Goal: Use online tool/utility: Utilize a website feature to perform a specific function

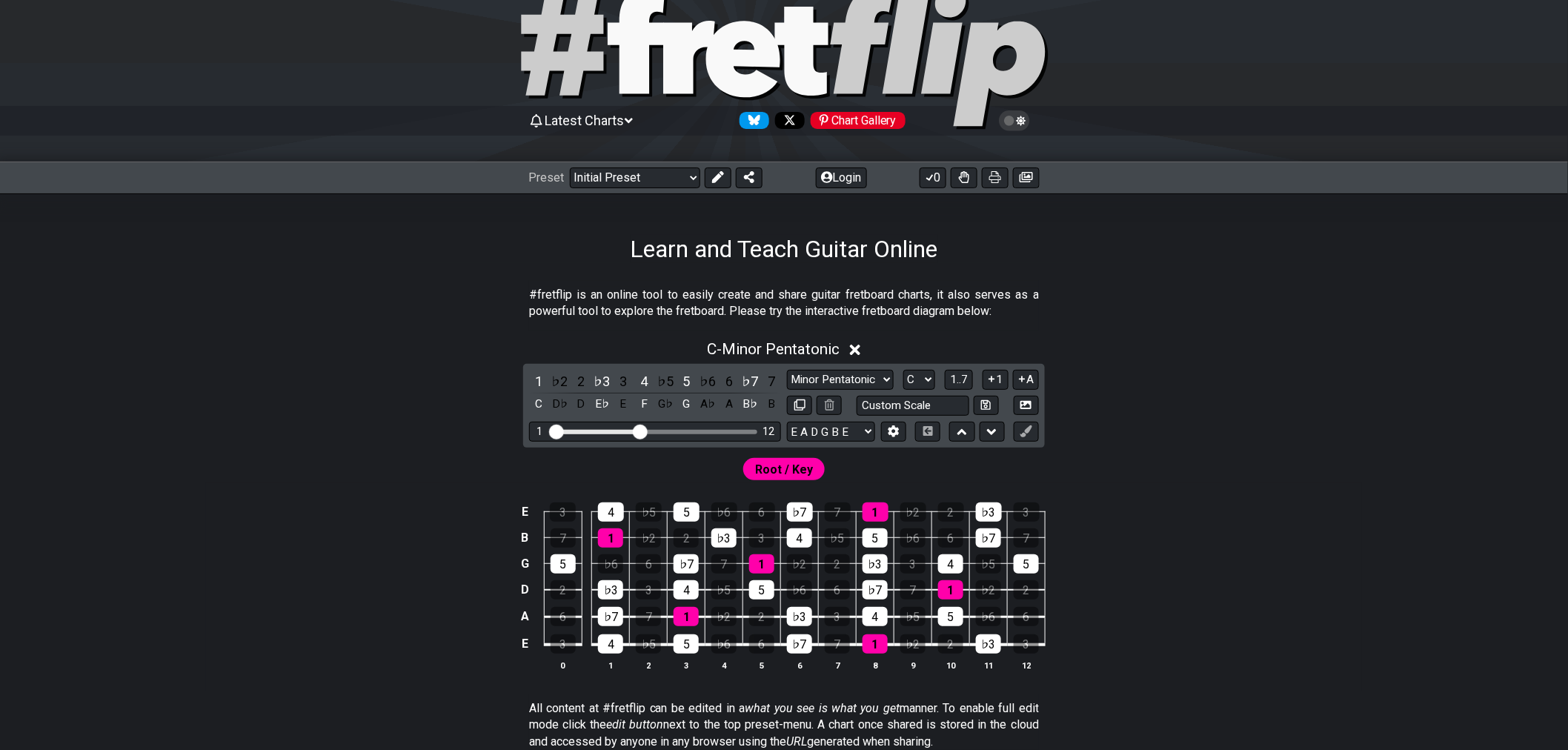
scroll to position [165, 0]
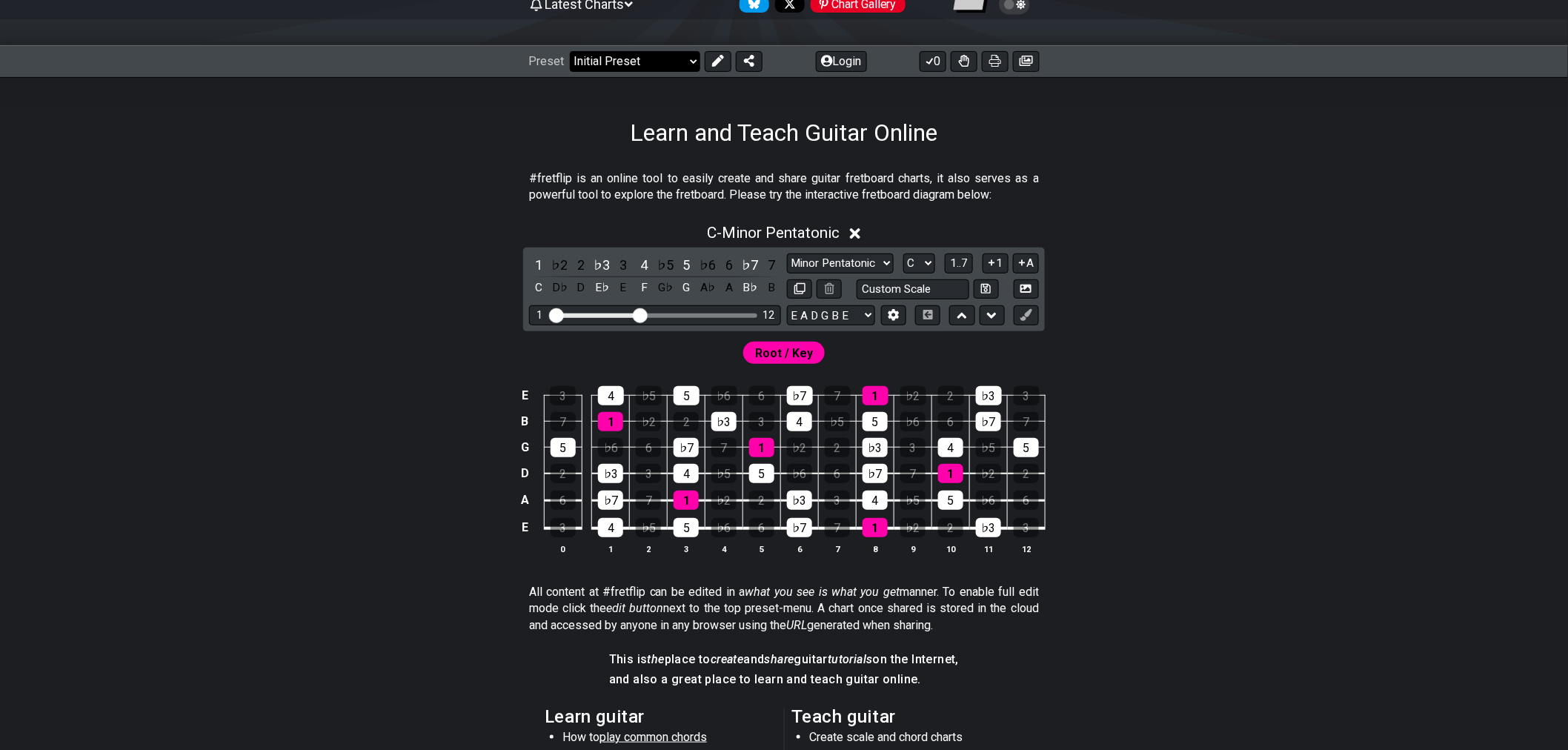
click at [663, 56] on select "Welcome to #fretflip! Initial Preset Custom Preset Minor Pentatonic Major Penta…" at bounding box center [635, 61] width 130 height 21
click at [820, 61] on icon at bounding box center [826, 60] width 11 height 11
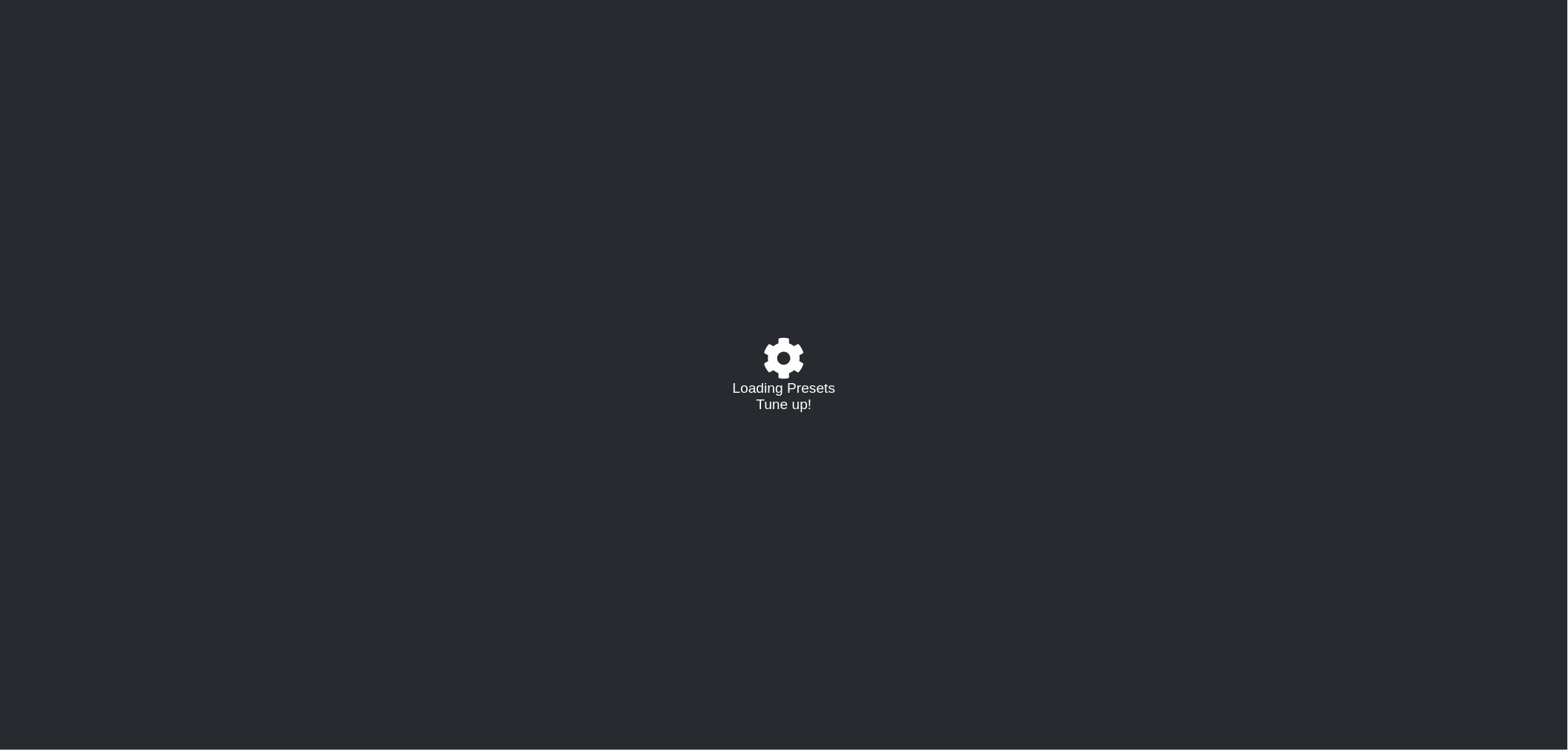
select select "C"
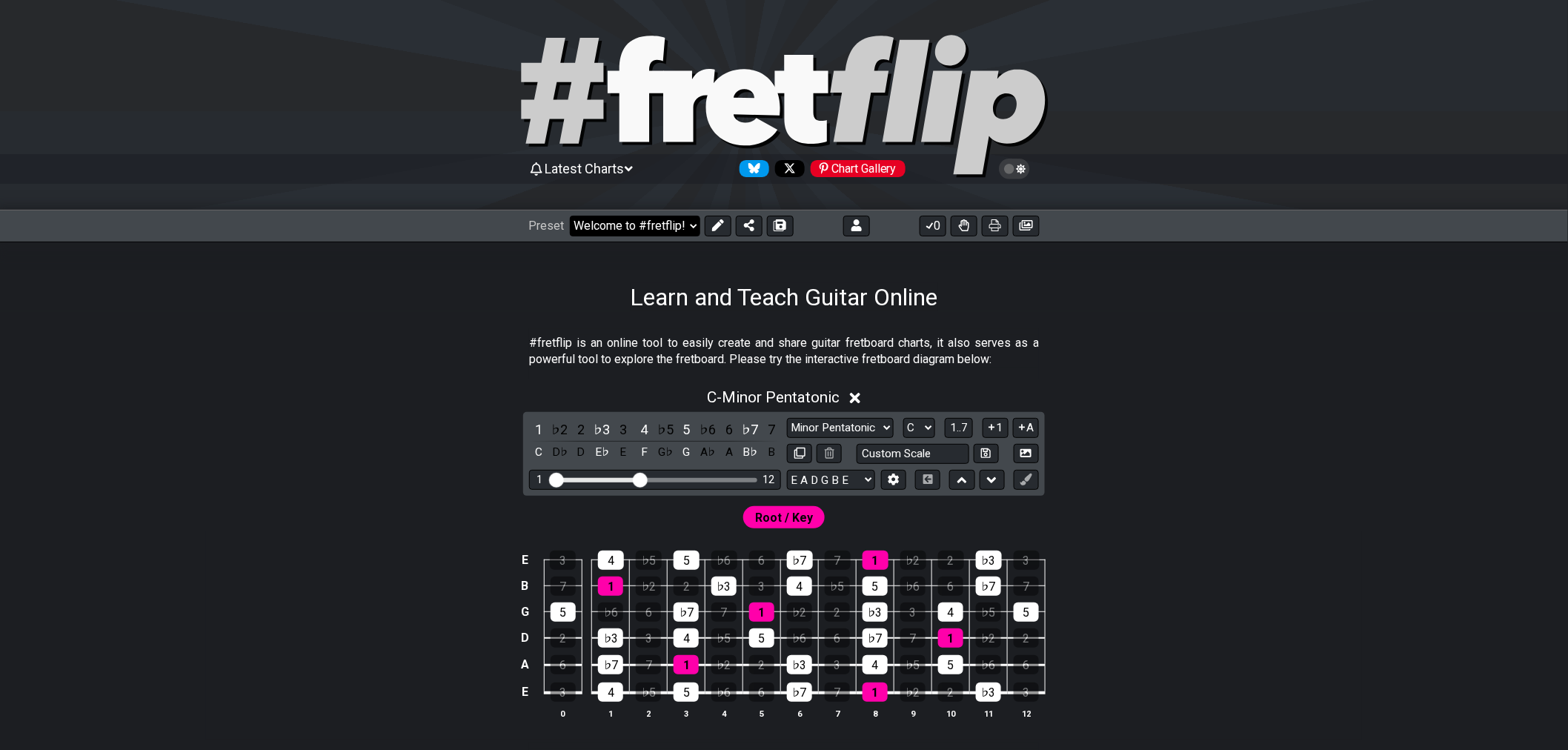
click at [684, 233] on select "Welcome to #fretflip! Initial Preset Custom Preset Minor Pentatonic Major Penta…" at bounding box center [635, 226] width 130 height 21
click at [570, 216] on select "Welcome to #fretflip! Initial Preset Custom Preset Accords simples Entrainement…" at bounding box center [635, 226] width 130 height 21
select select "/02SJ1M66"
select select "A"
select select "Custom Scale"
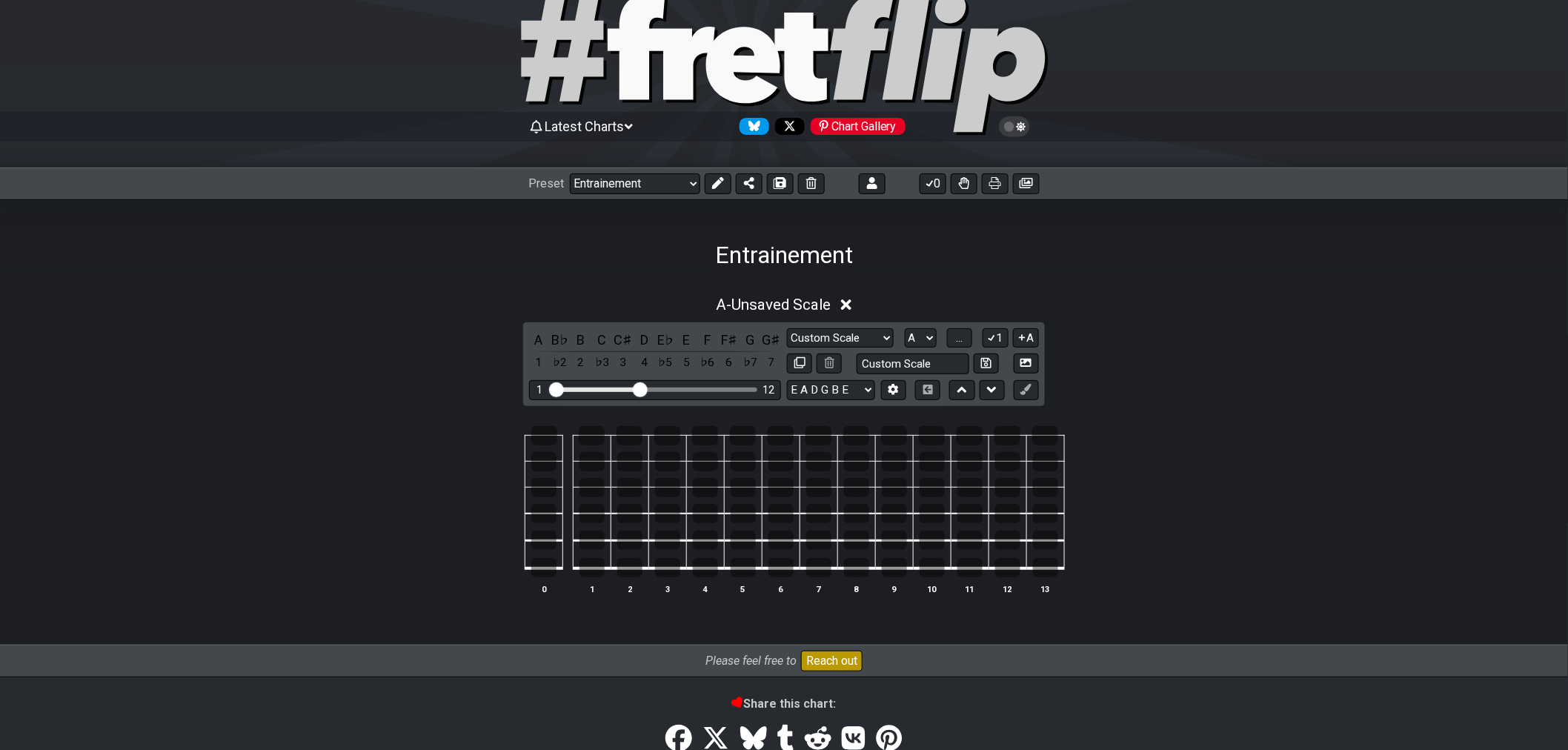
scroll to position [152, 0]
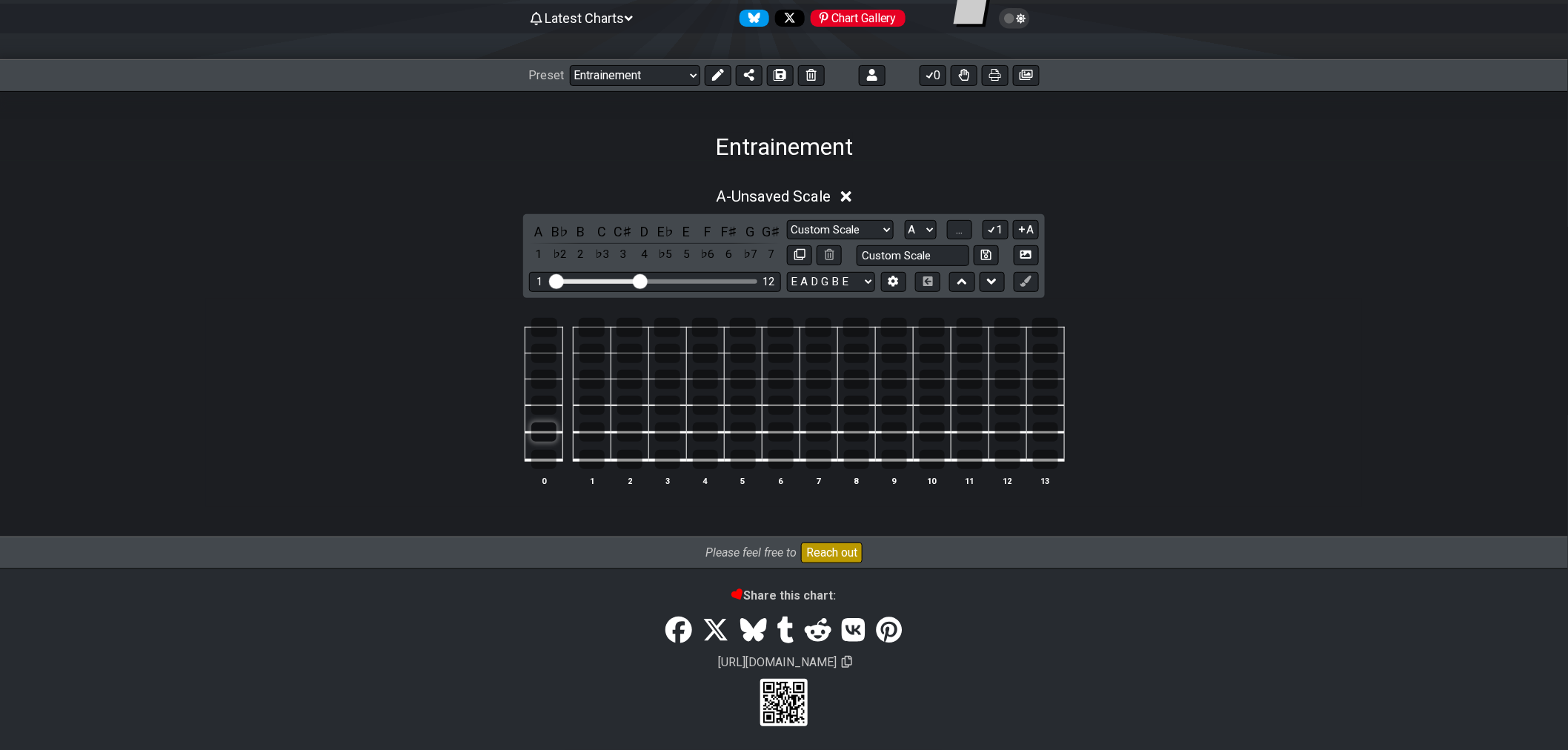
scroll to position [104, 0]
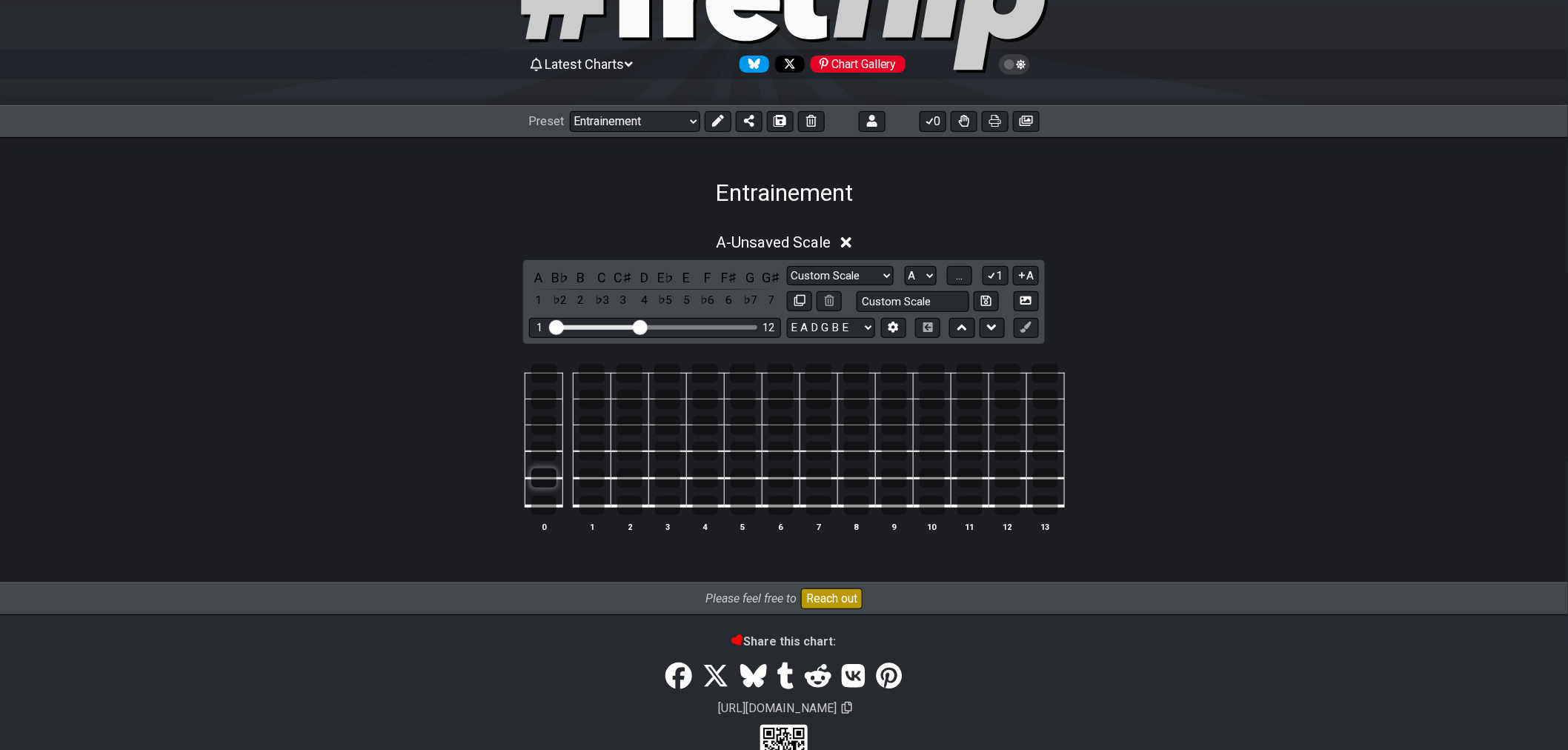
click at [542, 434] on tbody "0 1 2 3 4 5 6 7 8 9 10 11 12 13" at bounding box center [780, 435] width 567 height 174
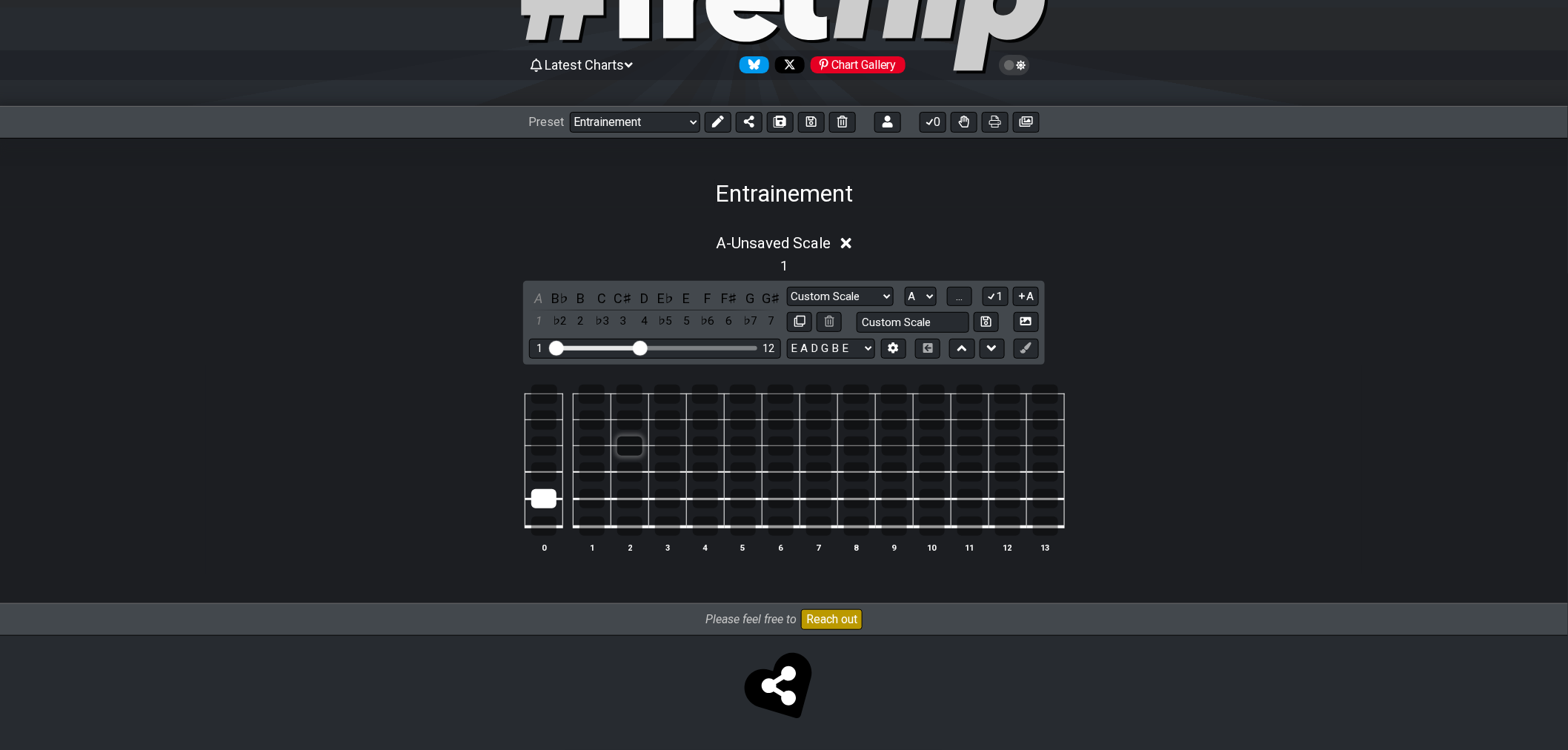
click at [634, 445] on div at bounding box center [630, 446] width 25 height 19
click at [744, 395] on div at bounding box center [742, 395] width 26 height 19
click at [749, 526] on div at bounding box center [743, 526] width 25 height 19
click at [546, 479] on div at bounding box center [544, 472] width 25 height 19
click at [627, 418] on div at bounding box center [630, 420] width 25 height 19
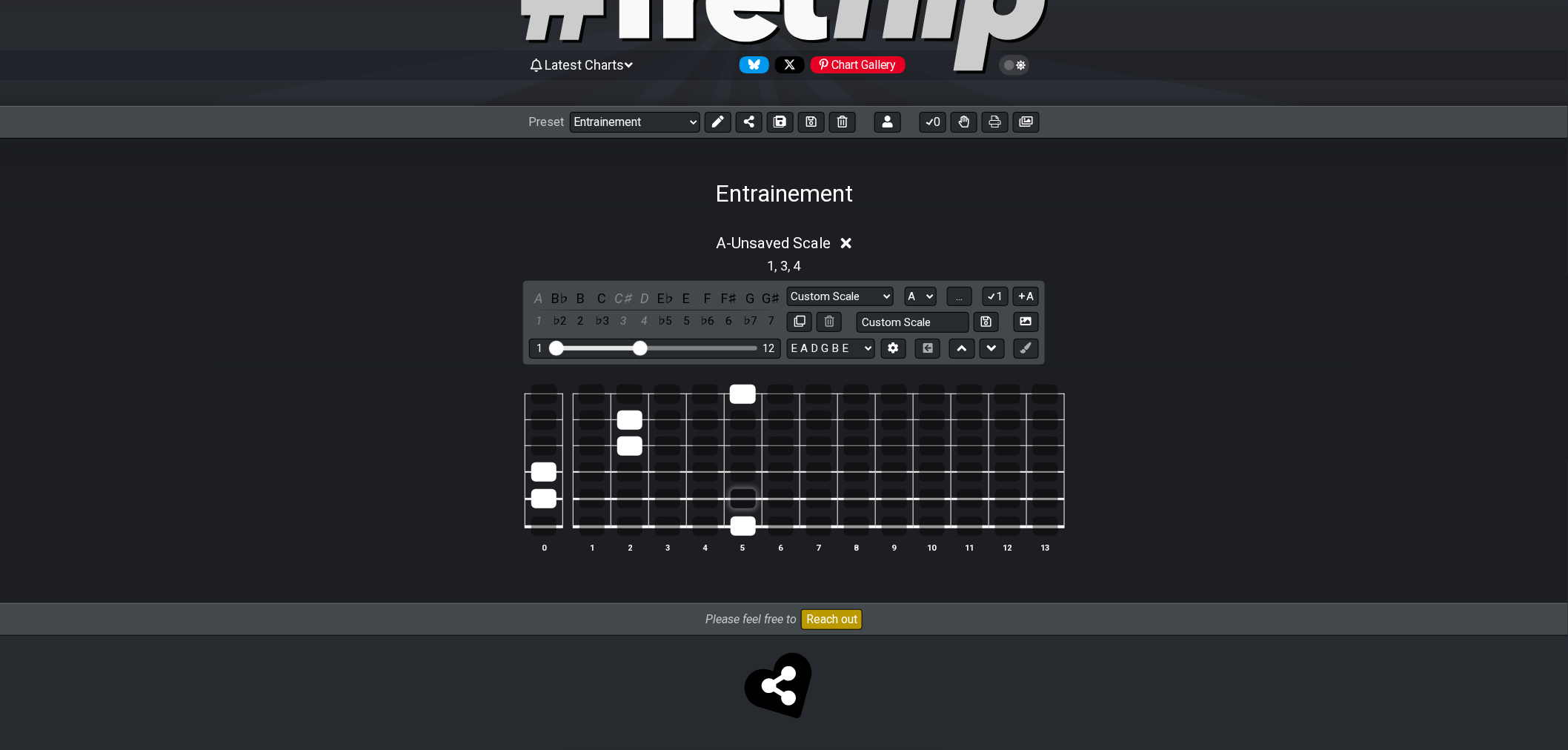
click at [741, 503] on div at bounding box center [743, 499] width 25 height 19
click at [546, 392] on div at bounding box center [544, 395] width 26 height 19
click at [544, 529] on div at bounding box center [544, 526] width 25 height 19
click at [627, 470] on div at bounding box center [630, 472] width 25 height 19
click at [1007, 531] on div at bounding box center [1007, 526] width 25 height 19
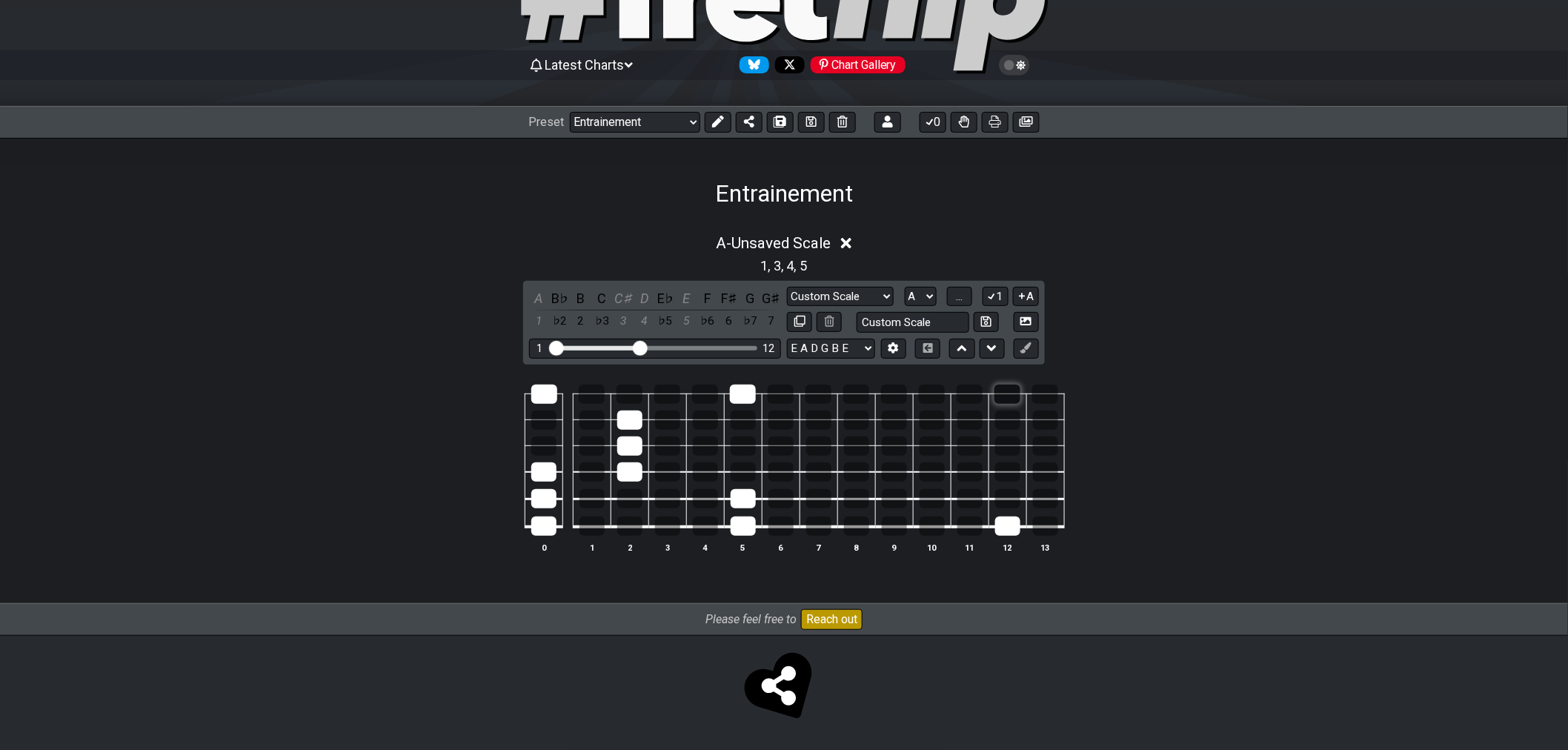
click at [1000, 396] on div at bounding box center [1007, 395] width 26 height 19
click at [587, 524] on div at bounding box center [592, 526] width 25 height 19
click at [589, 392] on div at bounding box center [591, 395] width 26 height 19
click at [664, 504] on div at bounding box center [667, 499] width 25 height 19
click at [656, 501] on div at bounding box center [667, 499] width 25 height 19
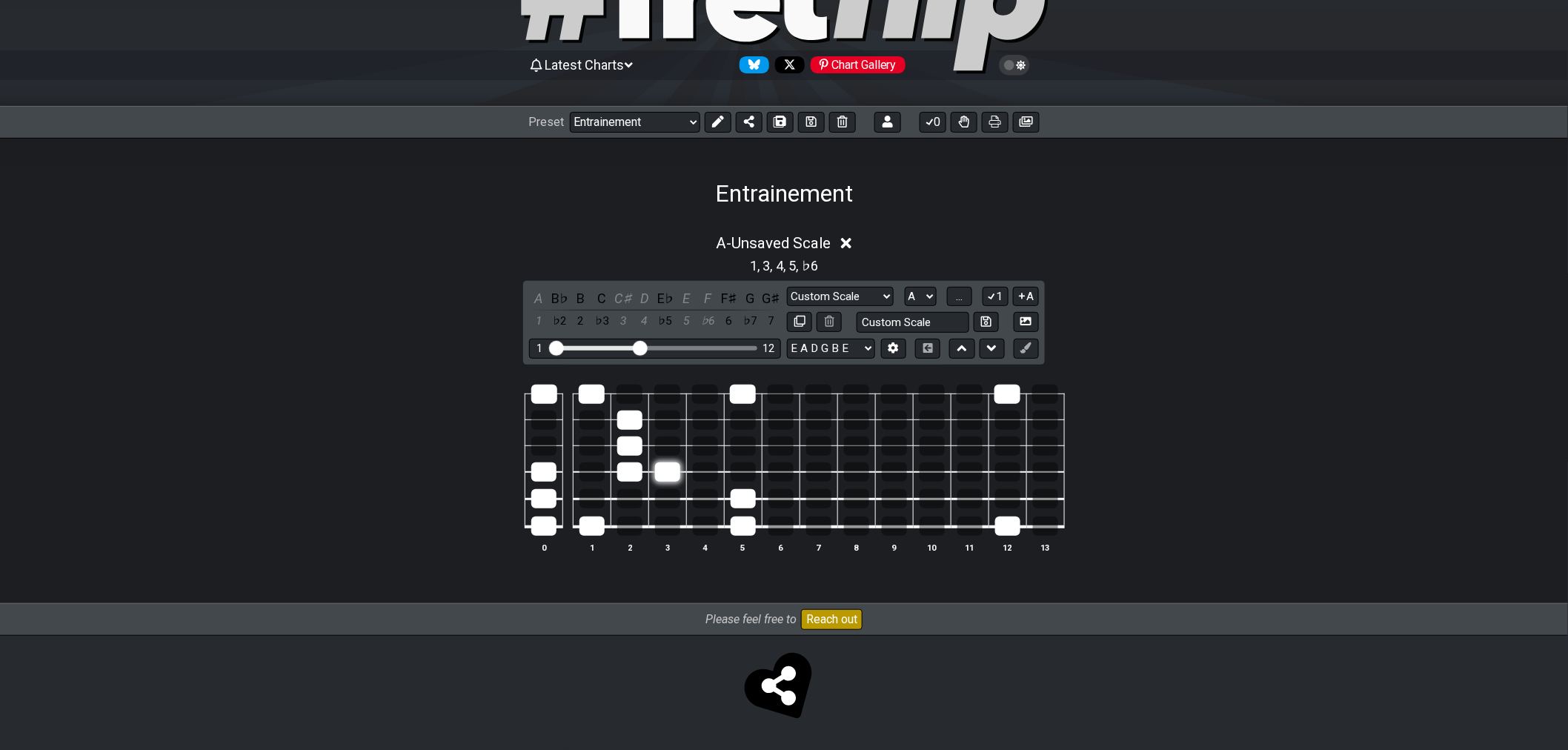
click at [666, 470] on div at bounding box center [667, 472] width 25 height 19
click at [674, 523] on div at bounding box center [667, 526] width 25 height 19
click at [532, 418] on div at bounding box center [544, 420] width 25 height 19
click at [669, 401] on div at bounding box center [666, 395] width 26 height 19
click at [670, 401] on div at bounding box center [666, 395] width 26 height 19
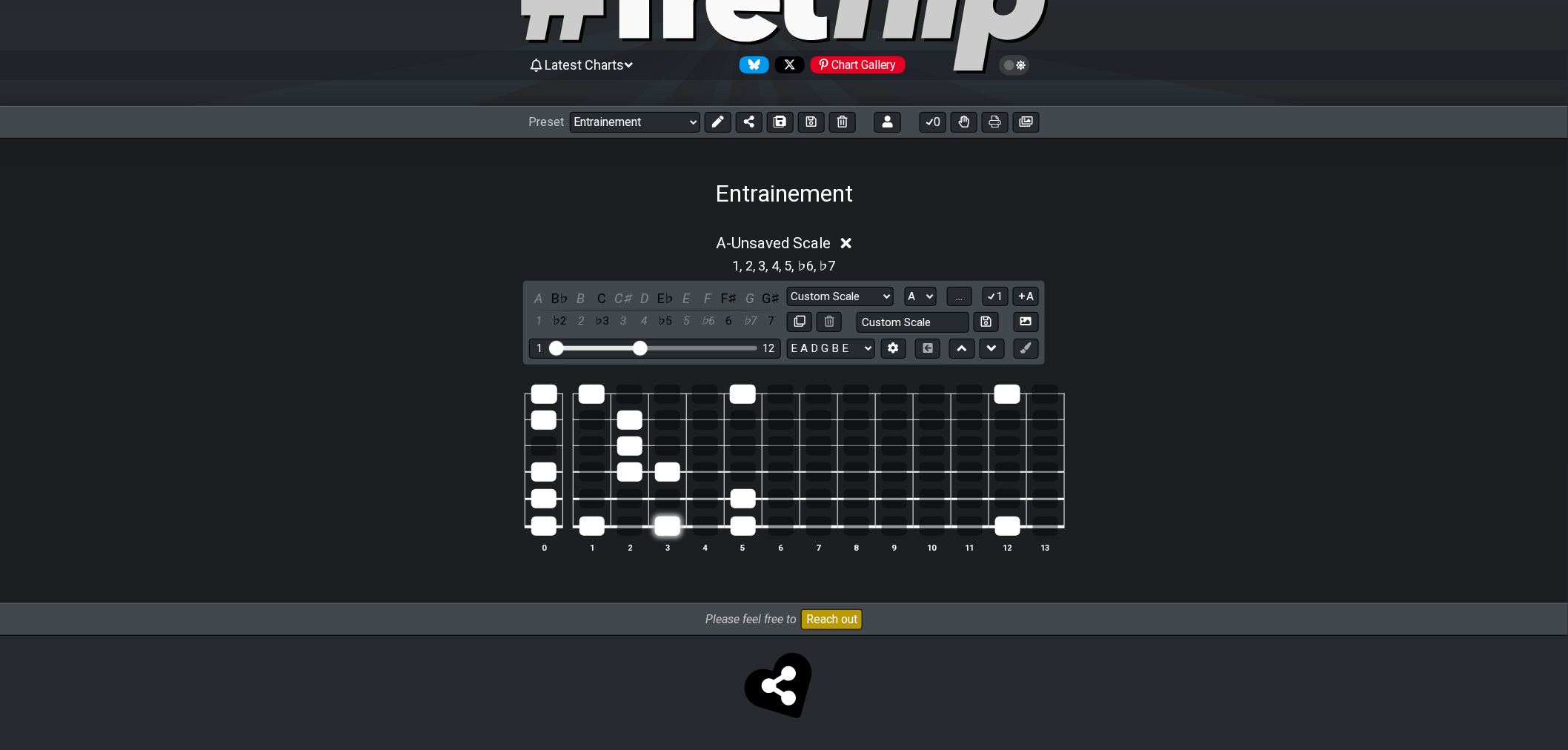
click at [678, 522] on div at bounding box center [667, 526] width 25 height 19
click at [666, 494] on div at bounding box center [667, 499] width 25 height 19
click at [583, 418] on div at bounding box center [592, 420] width 25 height 19
click at [672, 395] on div at bounding box center [666, 395] width 26 height 19
click at [665, 534] on div at bounding box center [667, 526] width 25 height 19
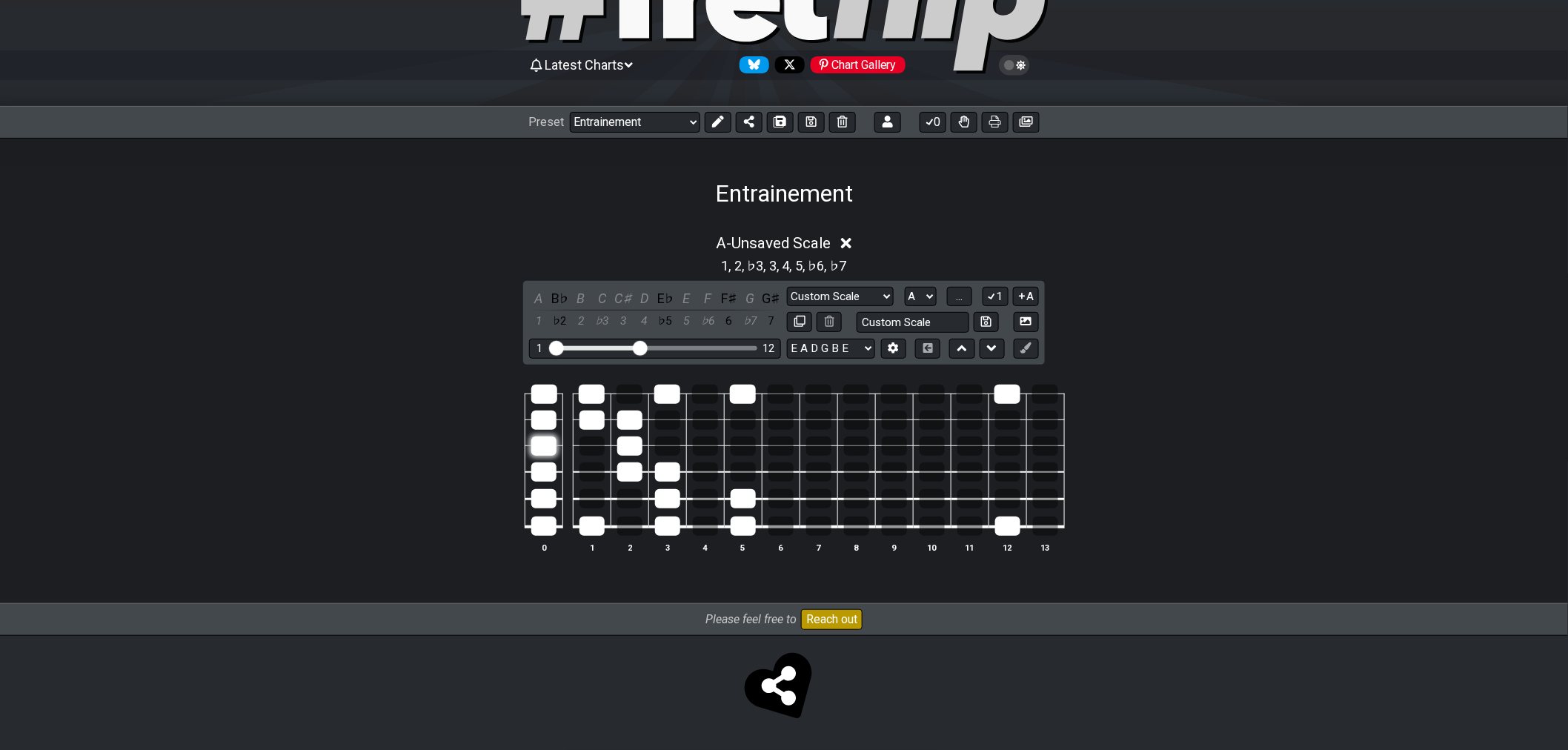
click at [547, 439] on div at bounding box center [544, 446] width 25 height 19
click at [536, 420] on div at bounding box center [544, 420] width 25 height 19
click at [544, 428] on div at bounding box center [544, 420] width 25 height 19
click at [545, 423] on div at bounding box center [544, 420] width 25 height 19
click at [546, 423] on div at bounding box center [544, 420] width 25 height 19
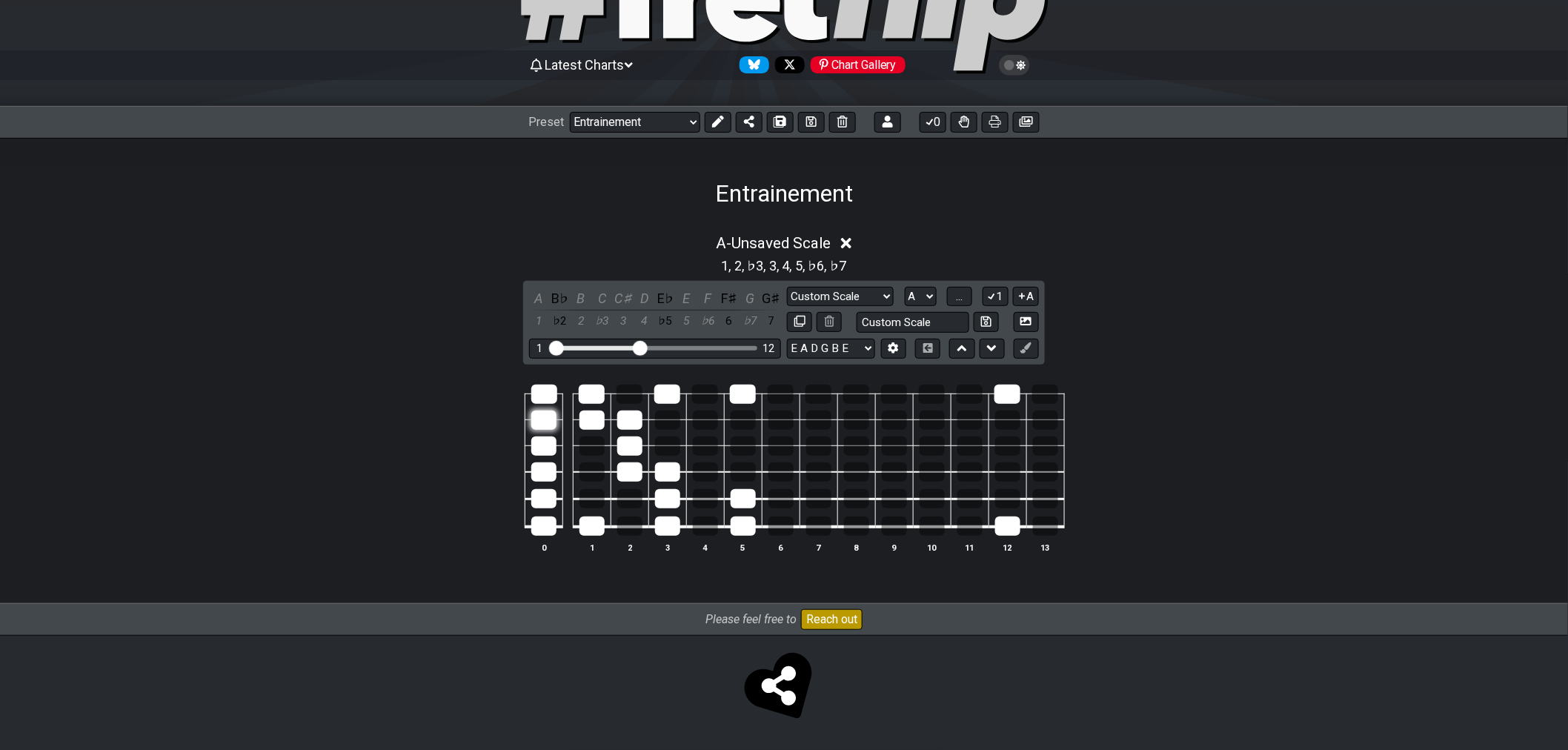
click at [545, 420] on div at bounding box center [544, 420] width 25 height 19
click at [633, 497] on div at bounding box center [630, 499] width 25 height 19
click at [968, 297] on button "..." at bounding box center [959, 296] width 25 height 20
click at [625, 424] on div "C♯" at bounding box center [630, 420] width 25 height 19
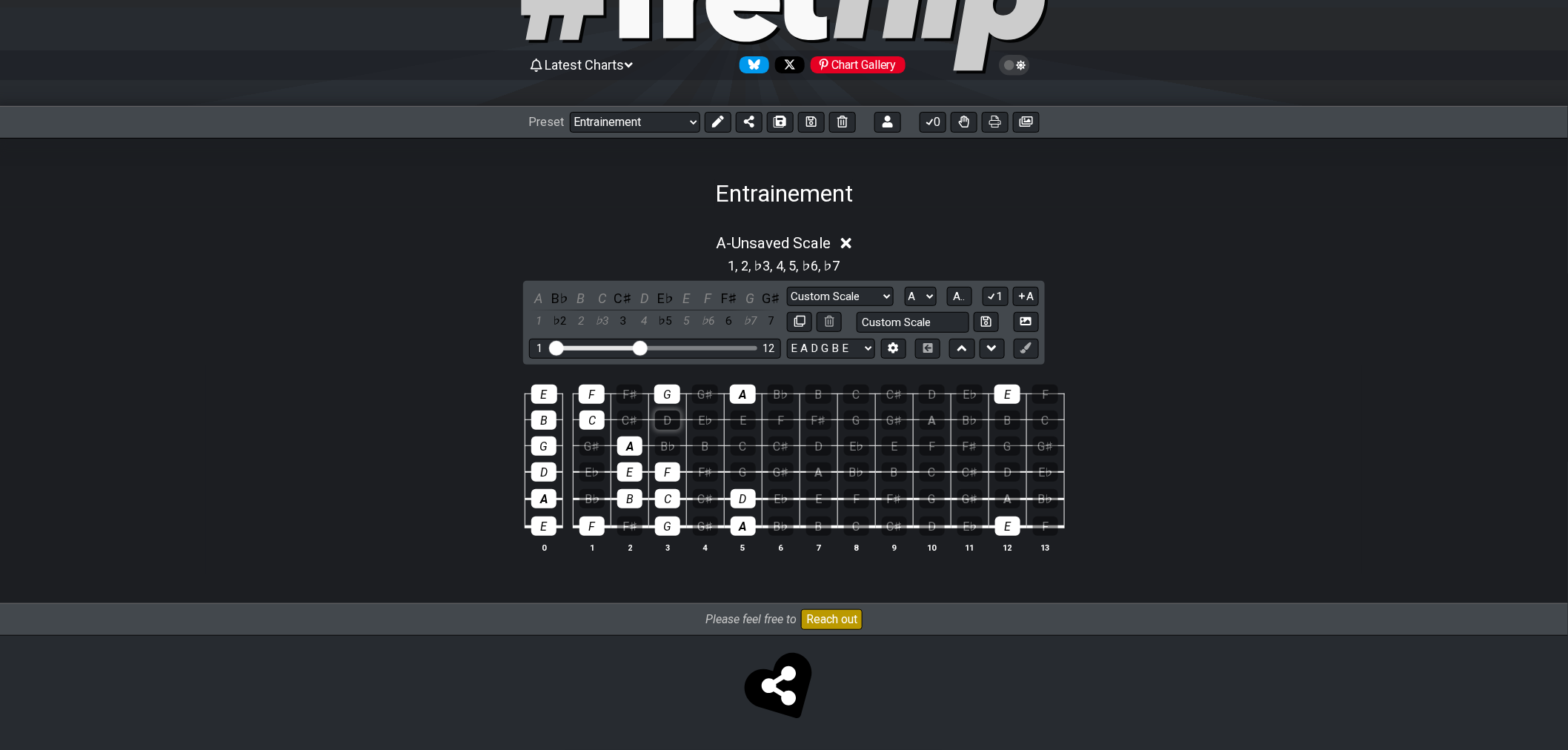
click at [665, 424] on div "D" at bounding box center [667, 420] width 25 height 19
click at [661, 412] on div "D" at bounding box center [667, 420] width 25 height 19
click at [664, 414] on div "D" at bounding box center [667, 420] width 25 height 19
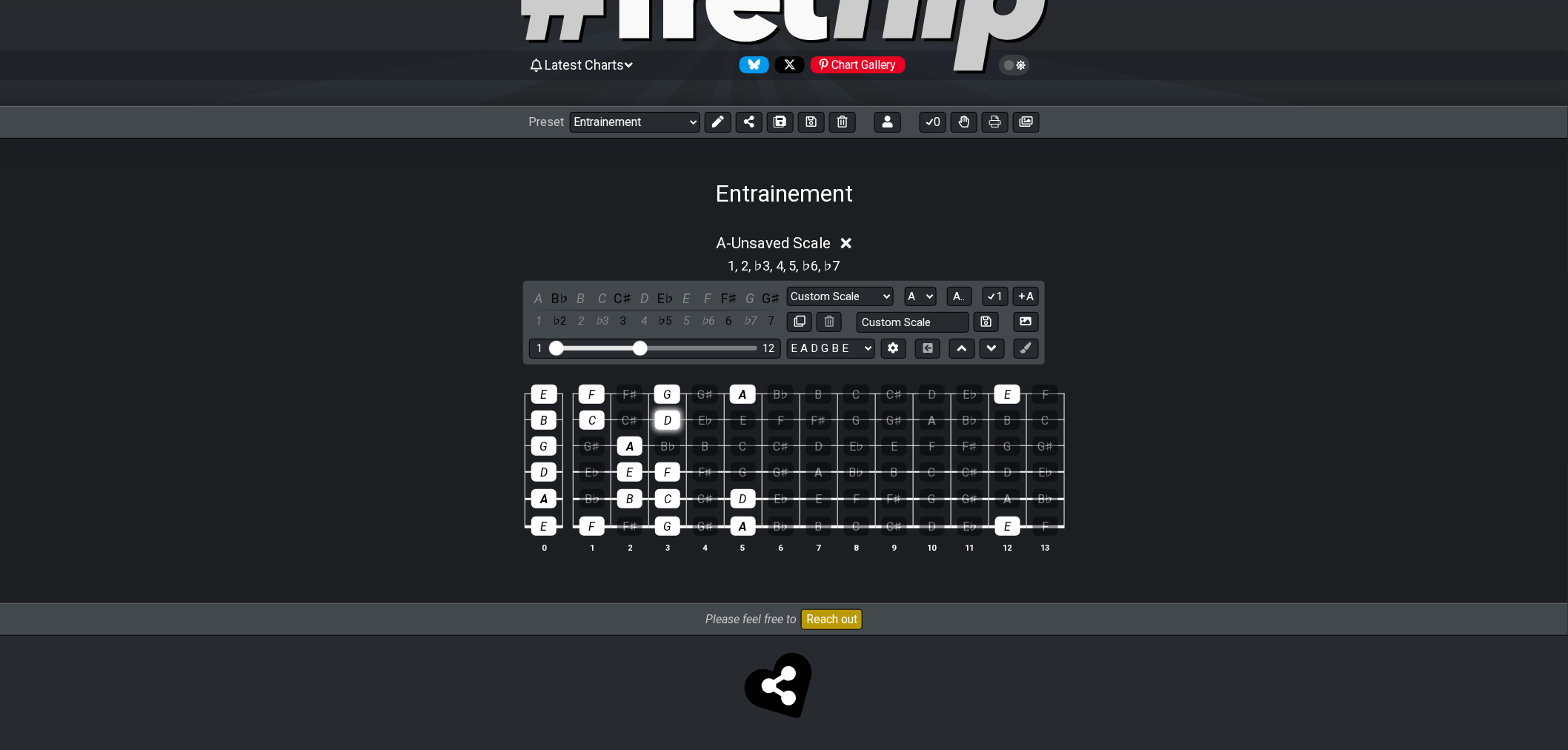
click at [664, 414] on div "D" at bounding box center [667, 420] width 25 height 19
click at [673, 408] on td "D" at bounding box center [666, 406] width 37 height 26
click at [665, 418] on div "D" at bounding box center [667, 420] width 25 height 19
click at [722, 395] on tbody "E F F♯ G G♯ A B♭ B C C♯ D E♭ E F B C C♯ D E♭ E F F♯ G G♯ A B♭ B C G G♯ A B♭ B C…" at bounding box center [780, 456] width 567 height 174
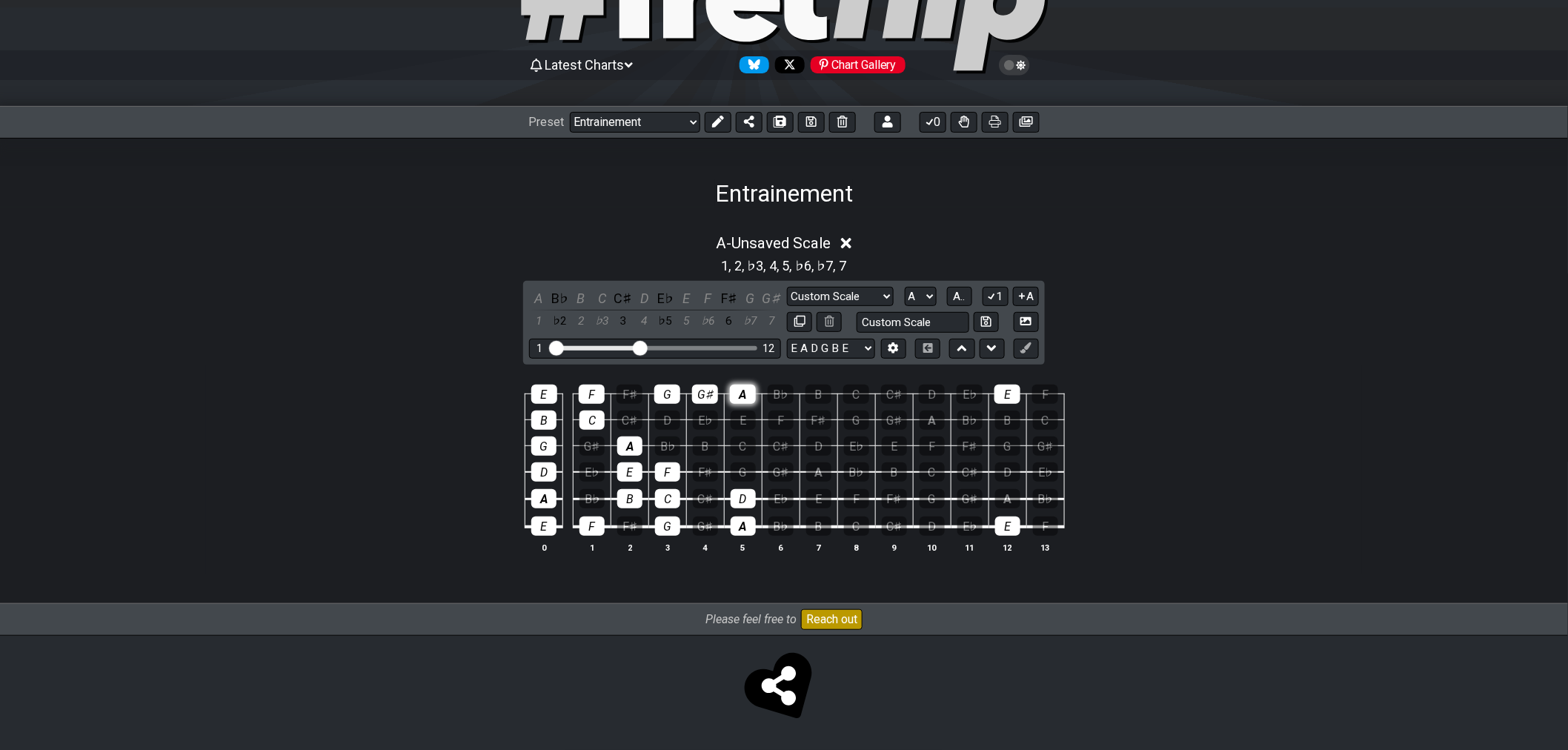
click at [743, 392] on div "A" at bounding box center [742, 395] width 26 height 19
click at [952, 298] on button "A.." at bounding box center [959, 296] width 25 height 20
click at [953, 297] on span "1..7" at bounding box center [958, 297] width 18 height 13
click at [706, 400] on div at bounding box center [705, 395] width 26 height 19
click at [670, 398] on div at bounding box center [666, 395] width 26 height 19
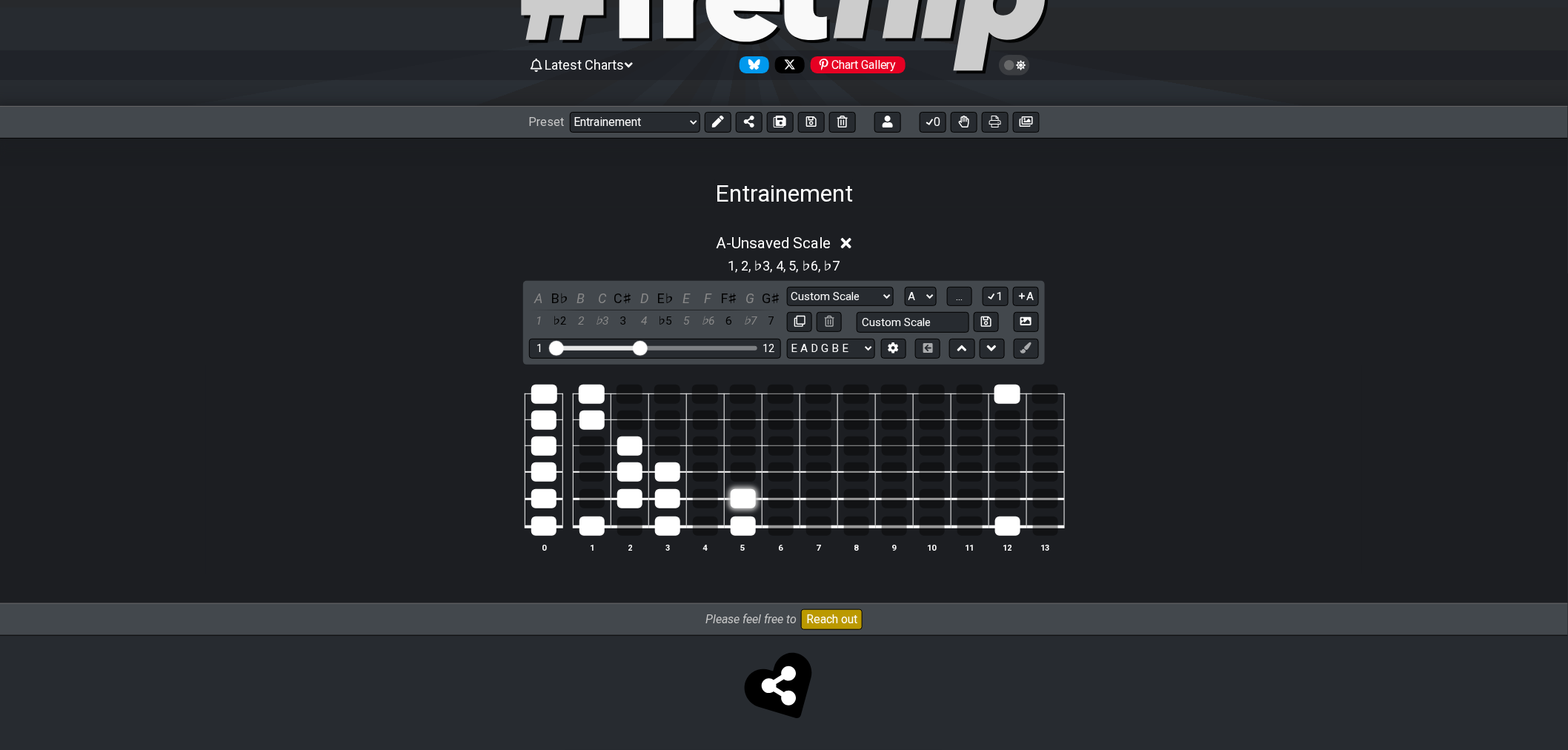
click at [734, 493] on div at bounding box center [743, 499] width 25 height 19
click at [750, 523] on div at bounding box center [743, 526] width 25 height 19
click at [1000, 532] on div at bounding box center [1007, 526] width 25 height 19
click at [1011, 394] on div at bounding box center [1007, 395] width 26 height 19
click at [653, 474] on td at bounding box center [666, 486] width 37 height 28
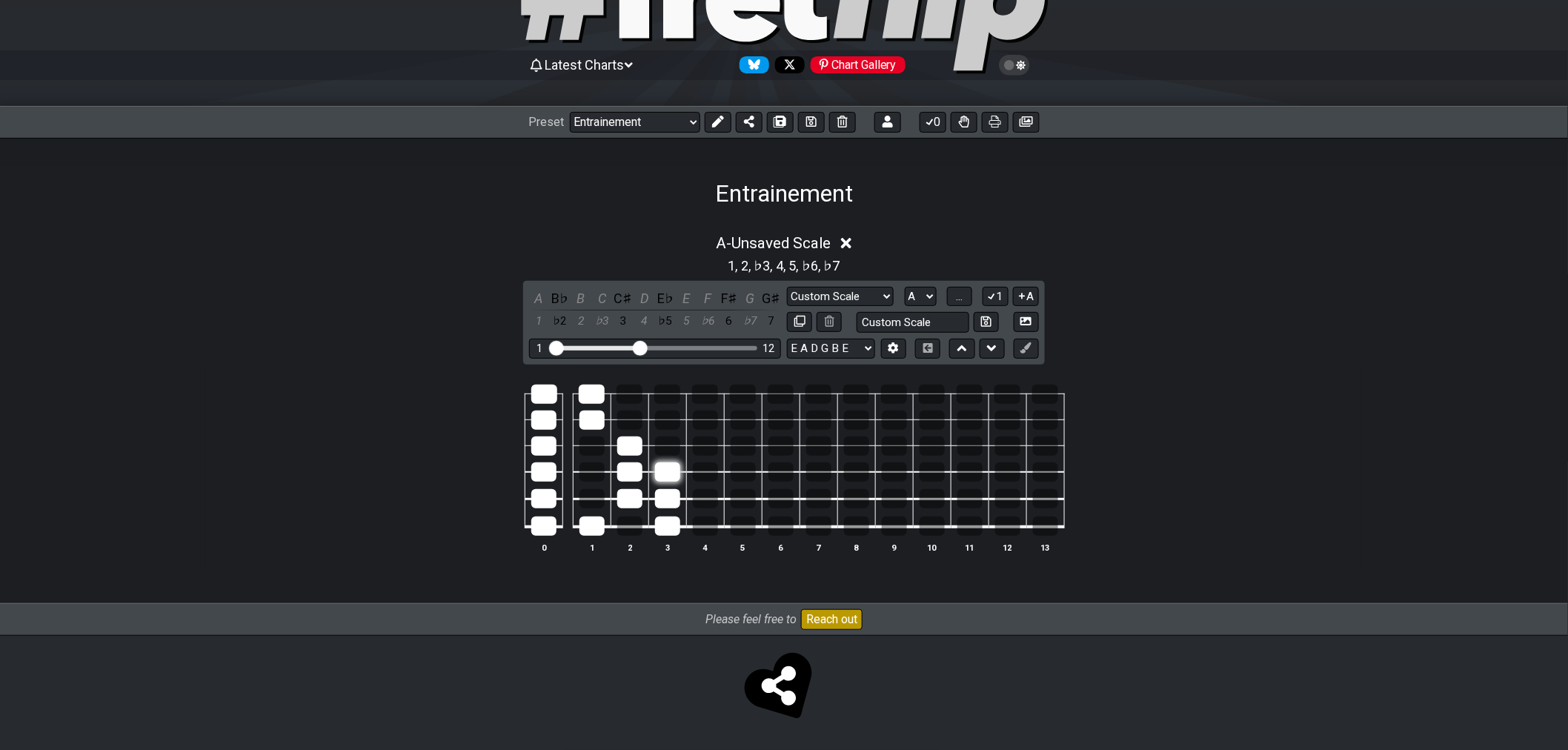
click at [672, 473] on div at bounding box center [667, 472] width 25 height 19
click at [670, 490] on div at bounding box center [667, 499] width 25 height 19
click at [671, 530] on div at bounding box center [667, 526] width 25 height 19
click at [639, 498] on div at bounding box center [630, 499] width 25 height 19
click at [630, 473] on div at bounding box center [630, 472] width 25 height 19
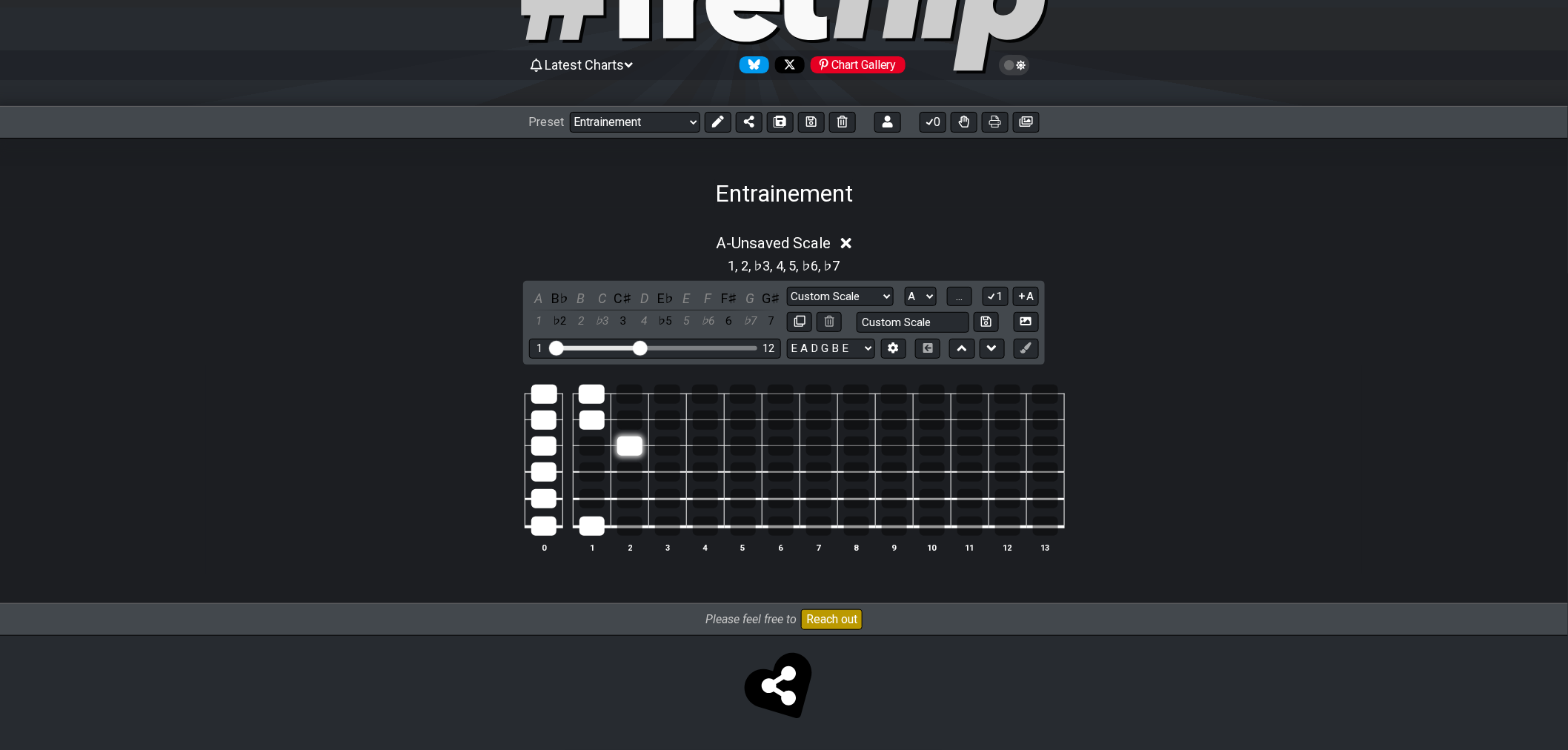
click at [630, 448] on div at bounding box center [630, 446] width 25 height 19
click at [601, 516] on div at bounding box center [592, 526] width 25 height 19
click at [604, 420] on td at bounding box center [591, 432] width 37 height 26
click at [600, 386] on div at bounding box center [591, 395] width 26 height 19
click at [600, 409] on td at bounding box center [591, 406] width 37 height 26
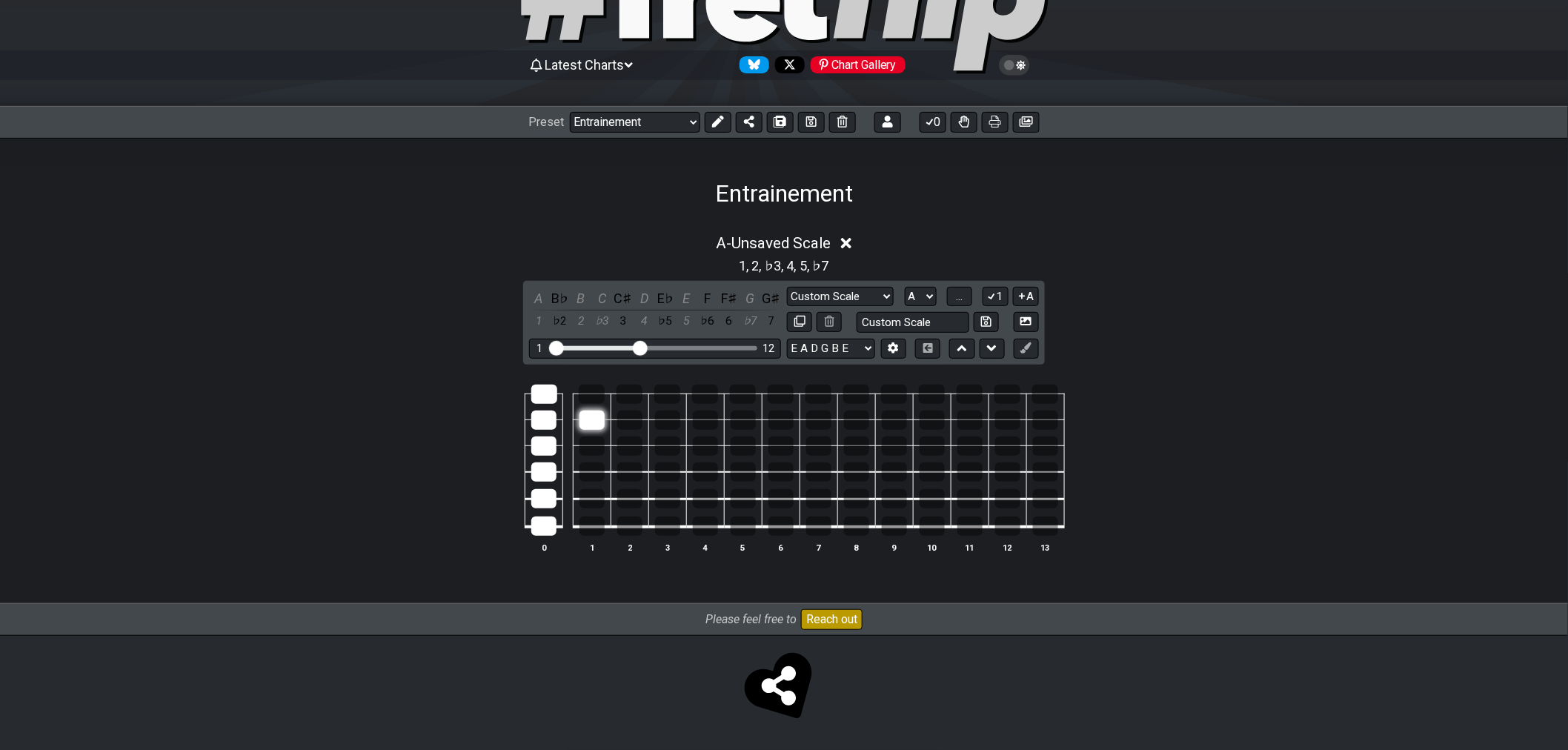
click at [583, 420] on div at bounding box center [592, 420] width 25 height 19
click at [539, 394] on div at bounding box center [544, 395] width 26 height 19
click at [552, 418] on div at bounding box center [544, 420] width 25 height 19
click at [534, 438] on div at bounding box center [544, 446] width 25 height 19
drag, startPoint x: 542, startPoint y: 457, endPoint x: 544, endPoint y: 473, distance: 16.1
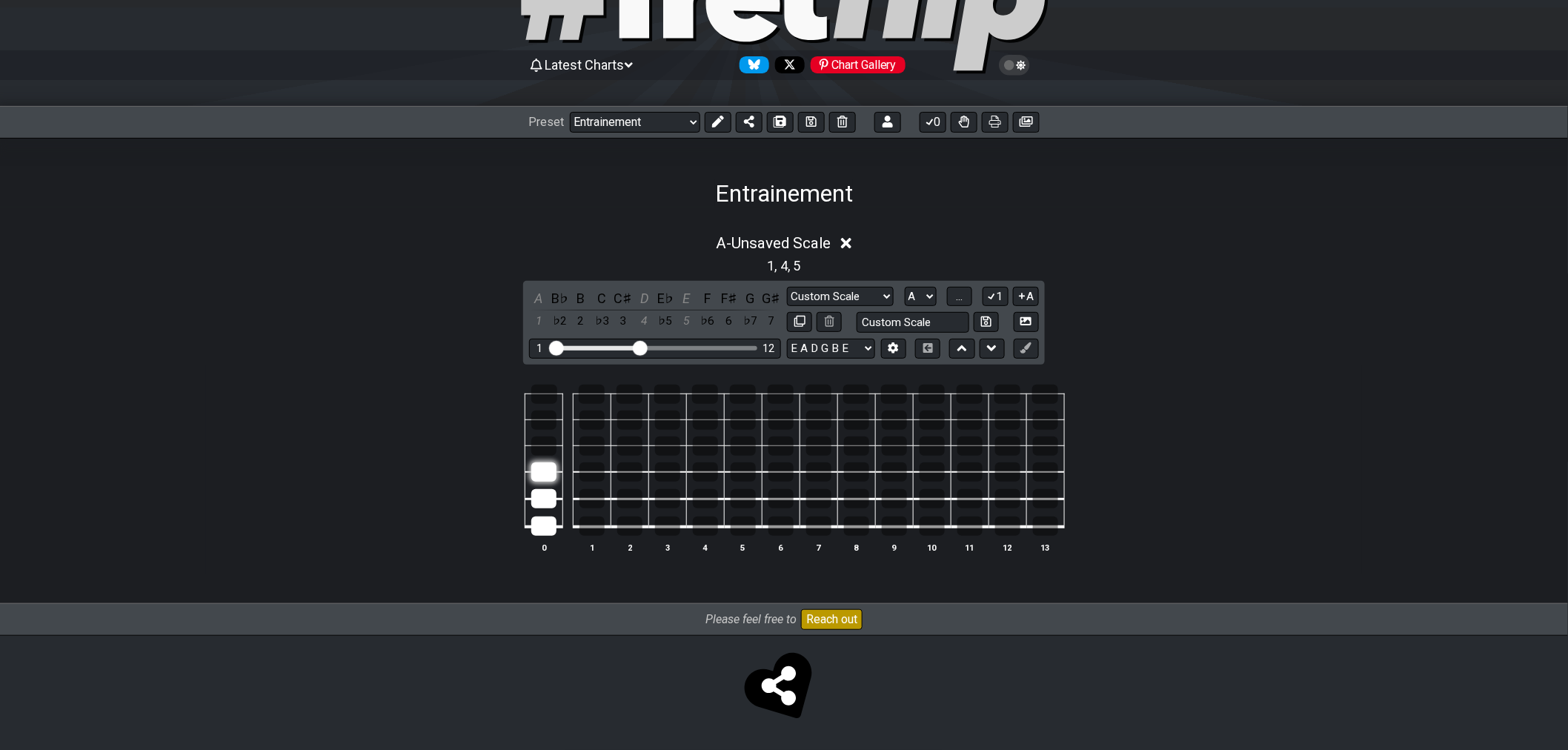
click at [543, 460] on td at bounding box center [544, 459] width 37 height 27
click at [544, 474] on div at bounding box center [544, 472] width 25 height 19
click at [544, 508] on td at bounding box center [544, 512] width 37 height 28
click at [545, 527] on div at bounding box center [544, 526] width 25 height 19
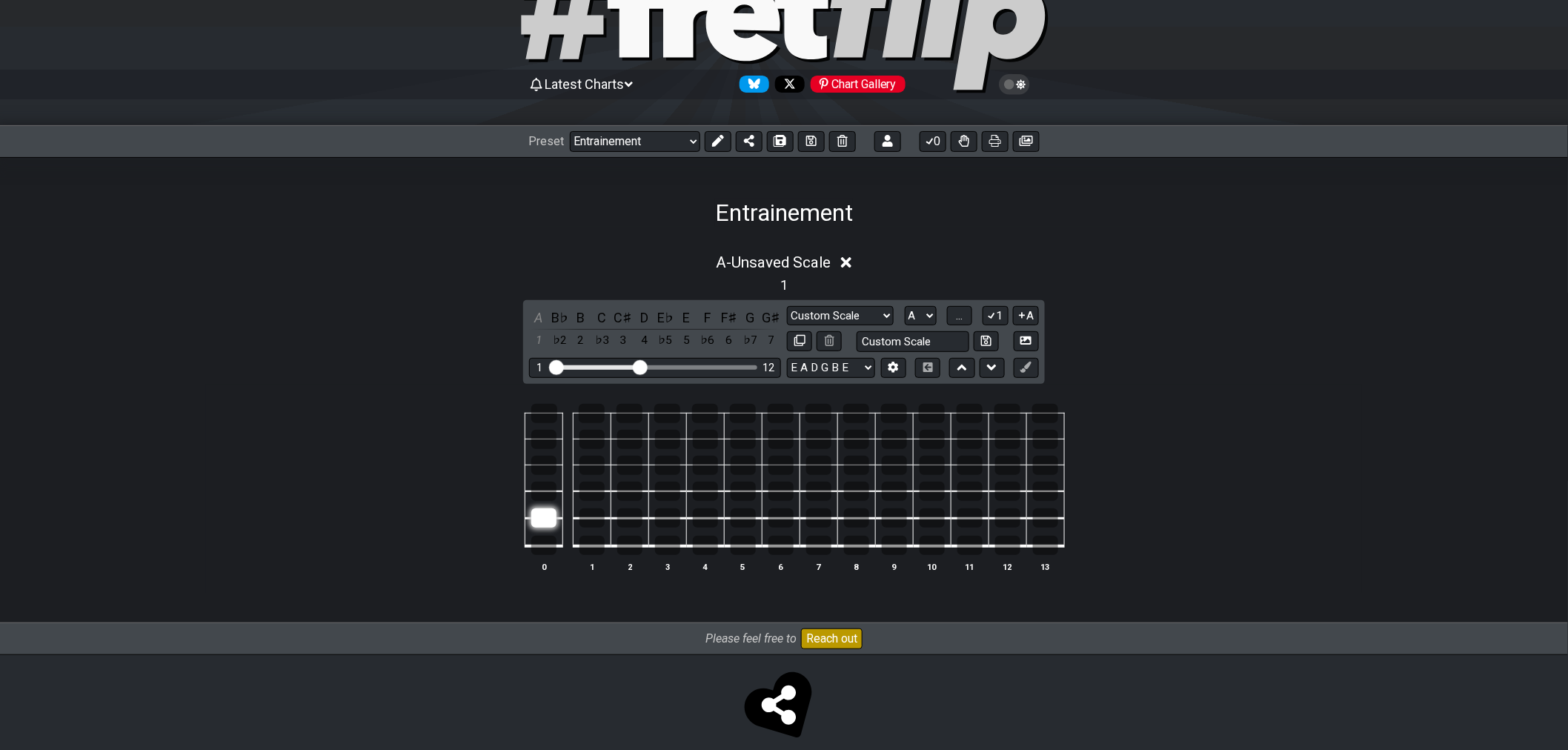
click at [543, 509] on div at bounding box center [544, 518] width 25 height 19
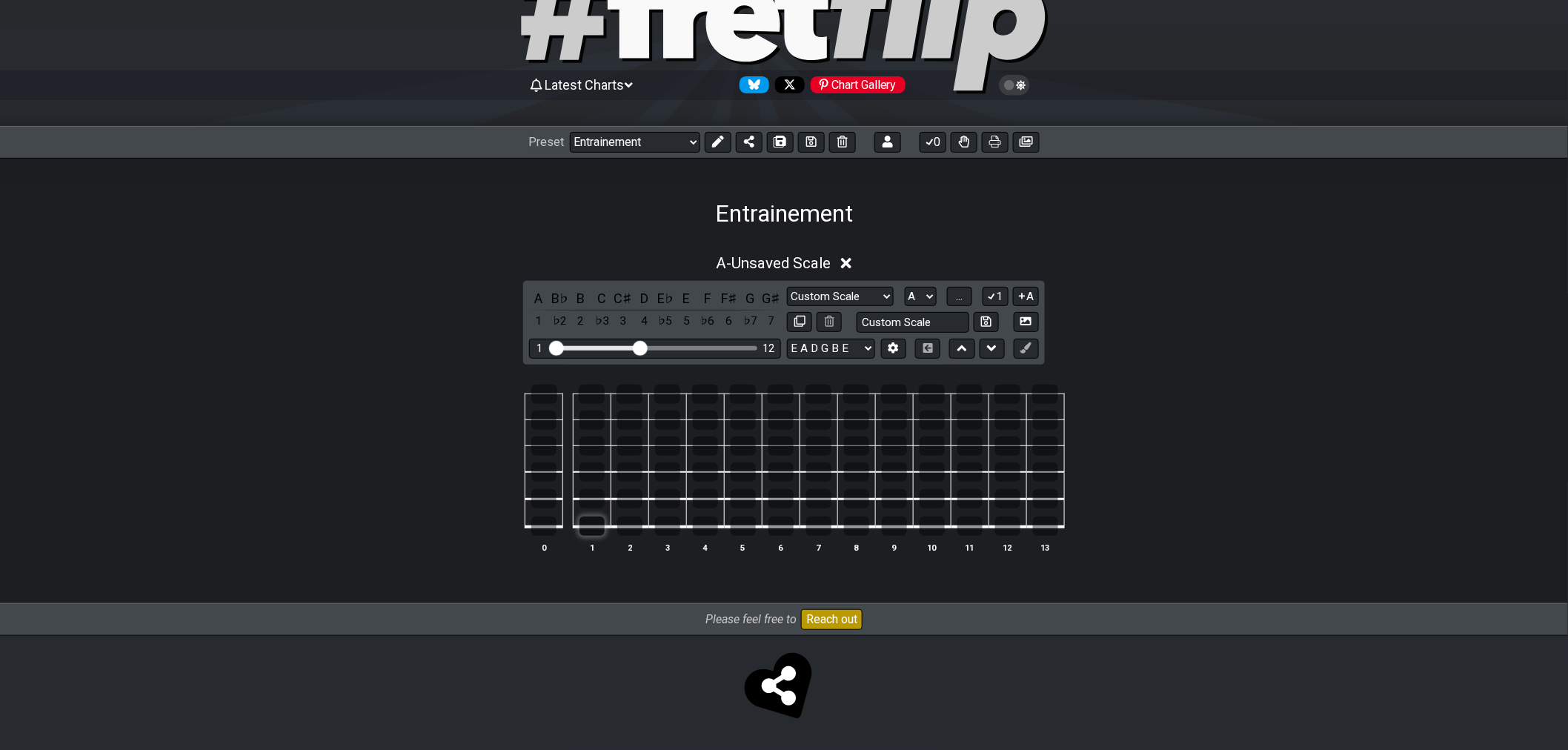
click at [598, 522] on div at bounding box center [592, 526] width 25 height 19
click at [598, 530] on div at bounding box center [592, 526] width 25 height 19
click at [596, 526] on div at bounding box center [592, 526] width 25 height 19
click at [594, 522] on div at bounding box center [592, 526] width 25 height 19
click at [589, 521] on div at bounding box center [592, 526] width 25 height 19
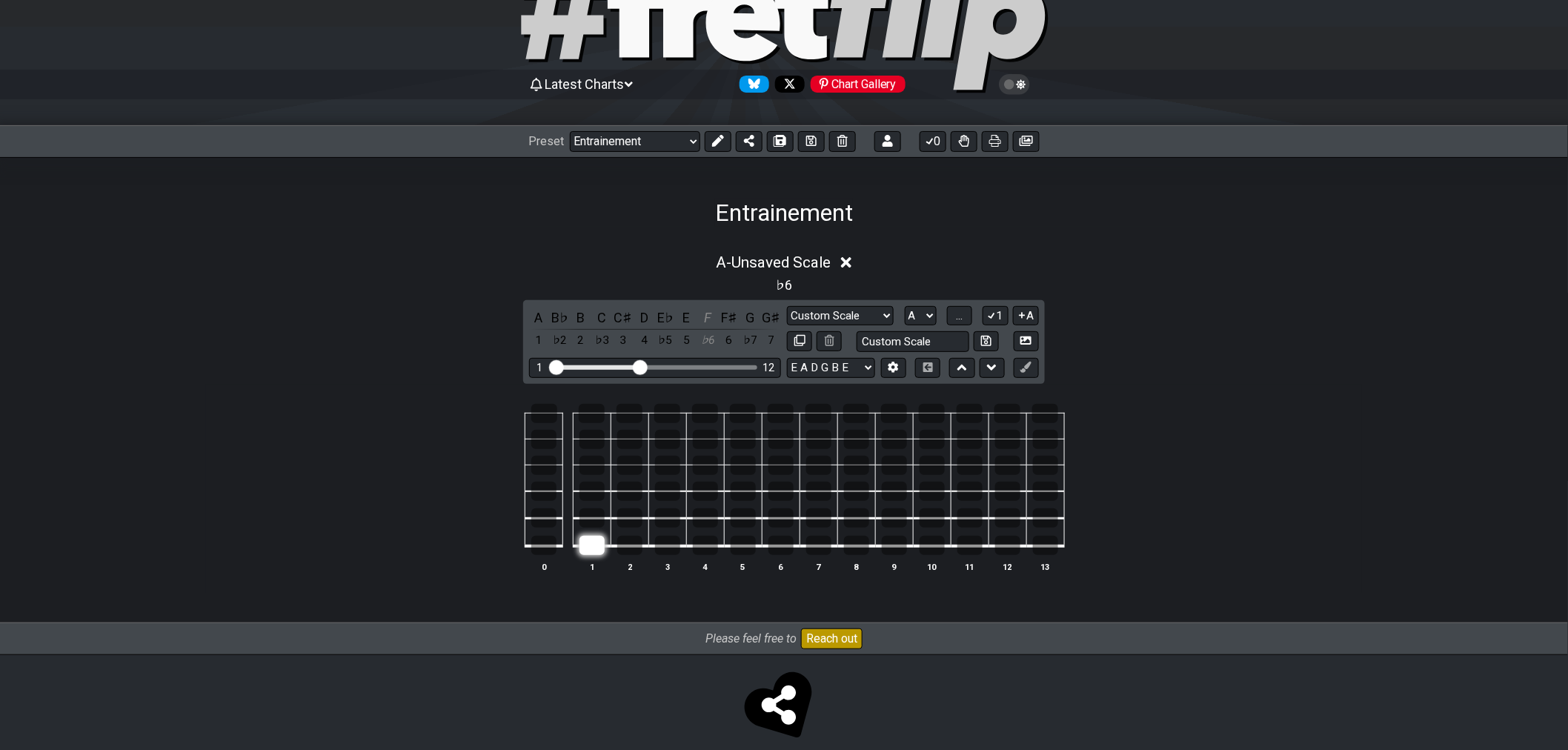
click at [584, 536] on div at bounding box center [592, 546] width 25 height 19
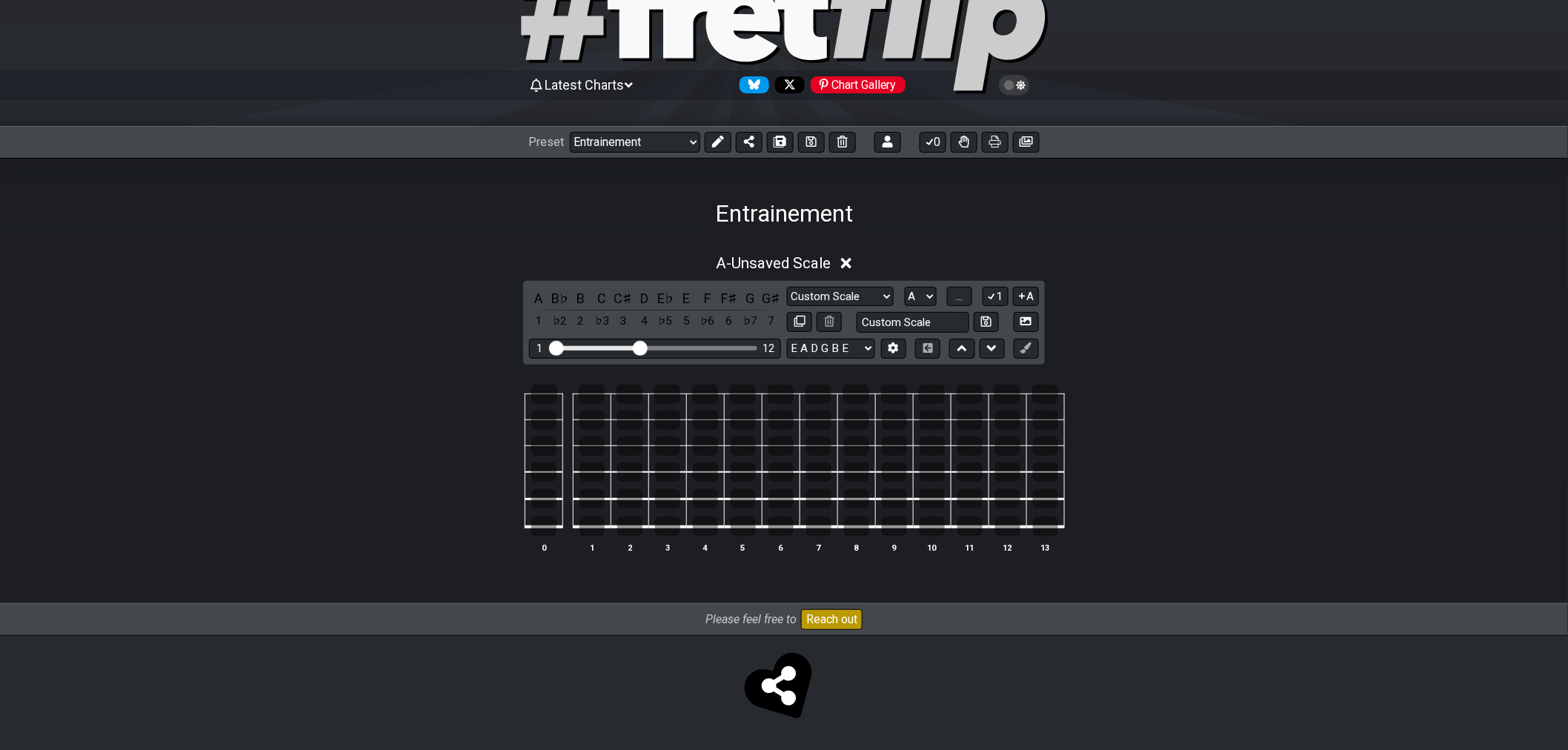
click at [578, 512] on td at bounding box center [591, 512] width 37 height 28
click at [581, 517] on div at bounding box center [592, 526] width 25 height 19
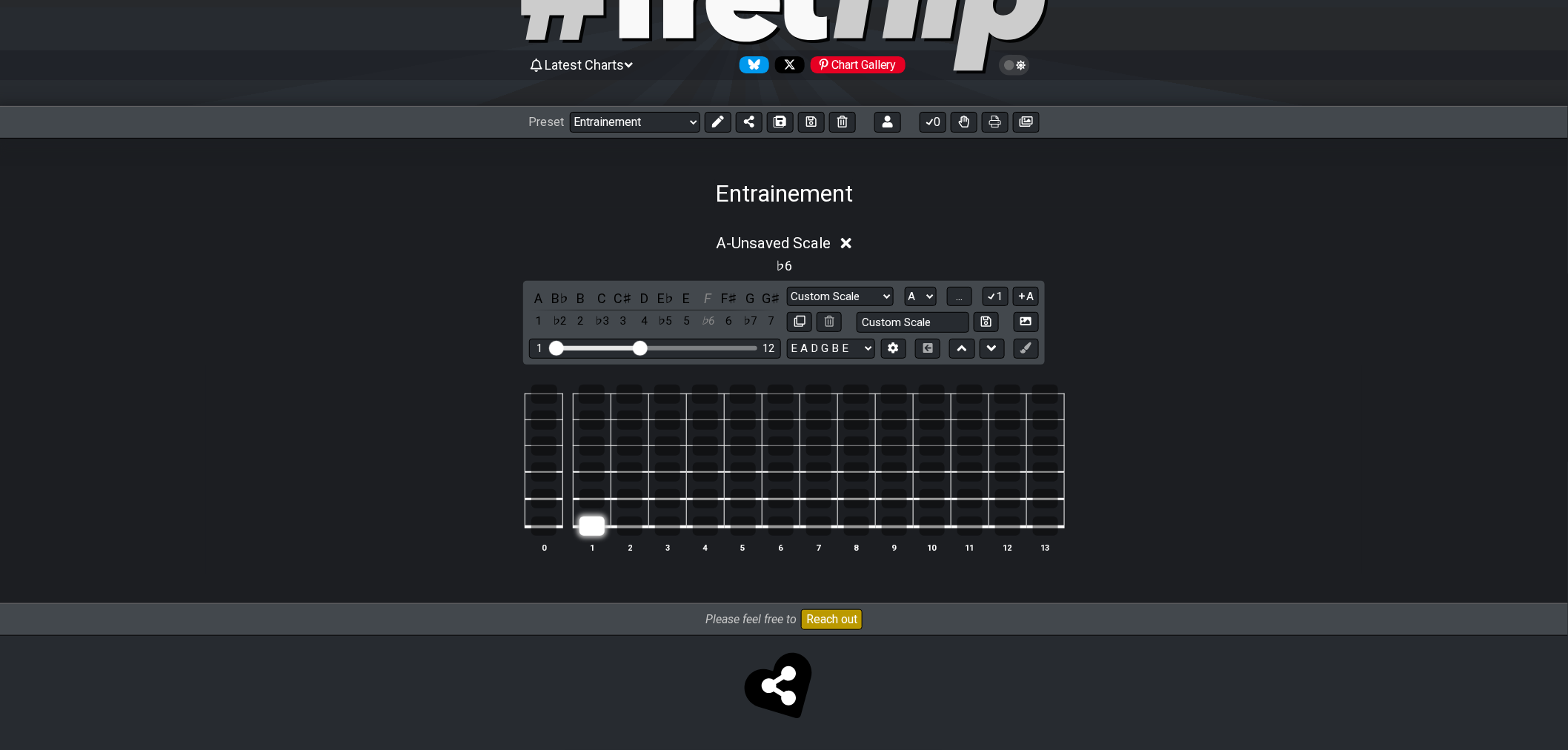
click at [581, 517] on div at bounding box center [592, 526] width 25 height 19
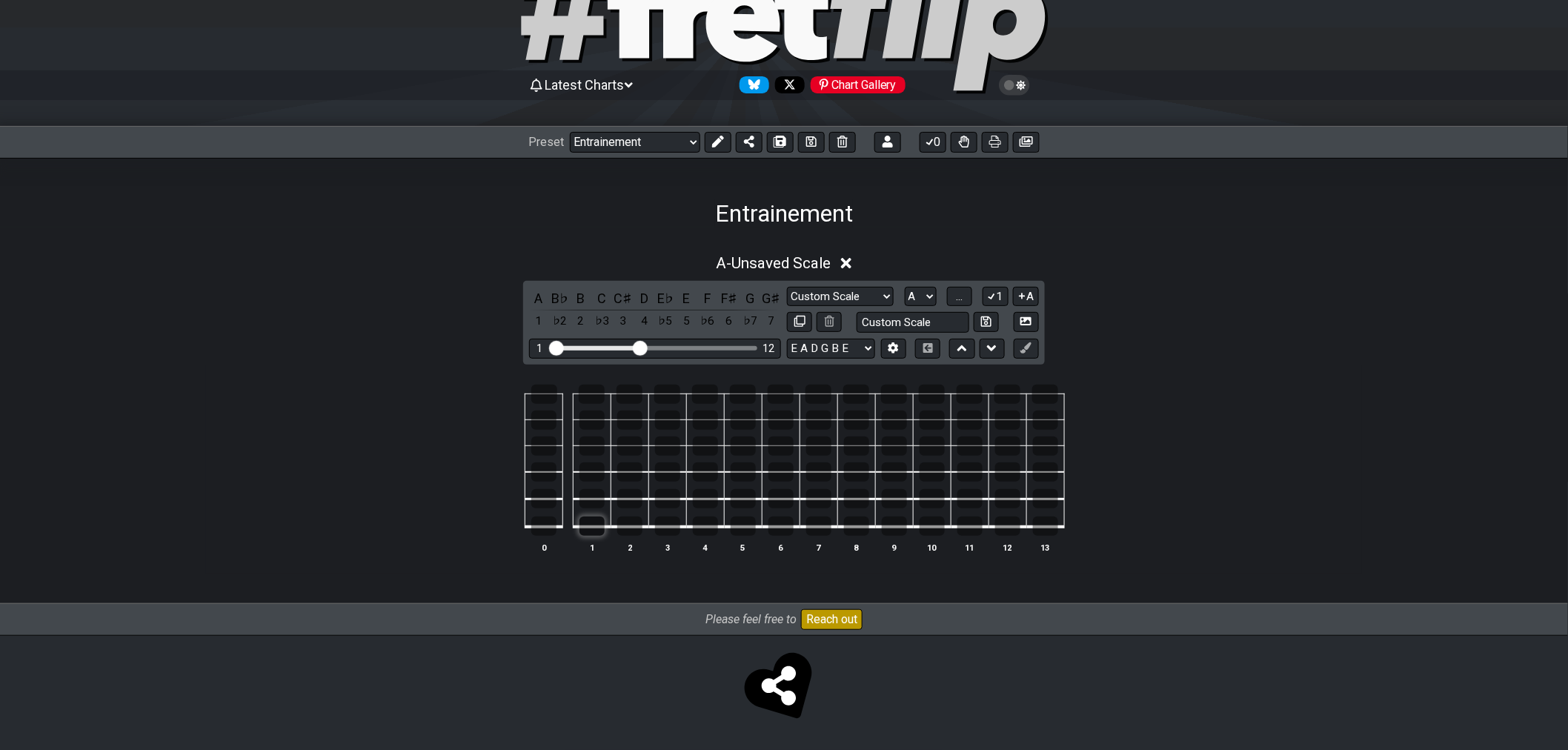
click at [581, 517] on div at bounding box center [592, 526] width 25 height 19
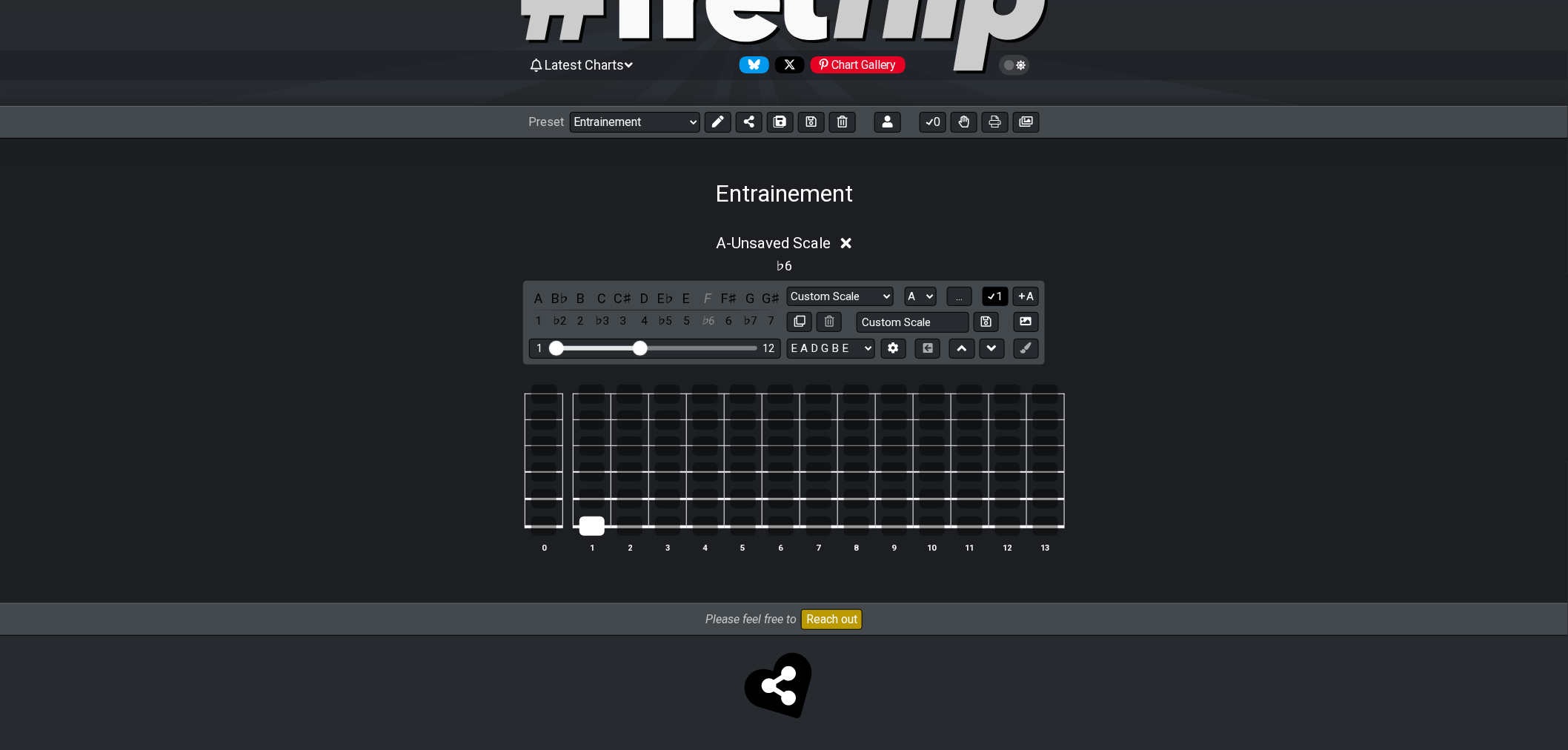
click at [994, 292] on icon at bounding box center [991, 296] width 14 height 11
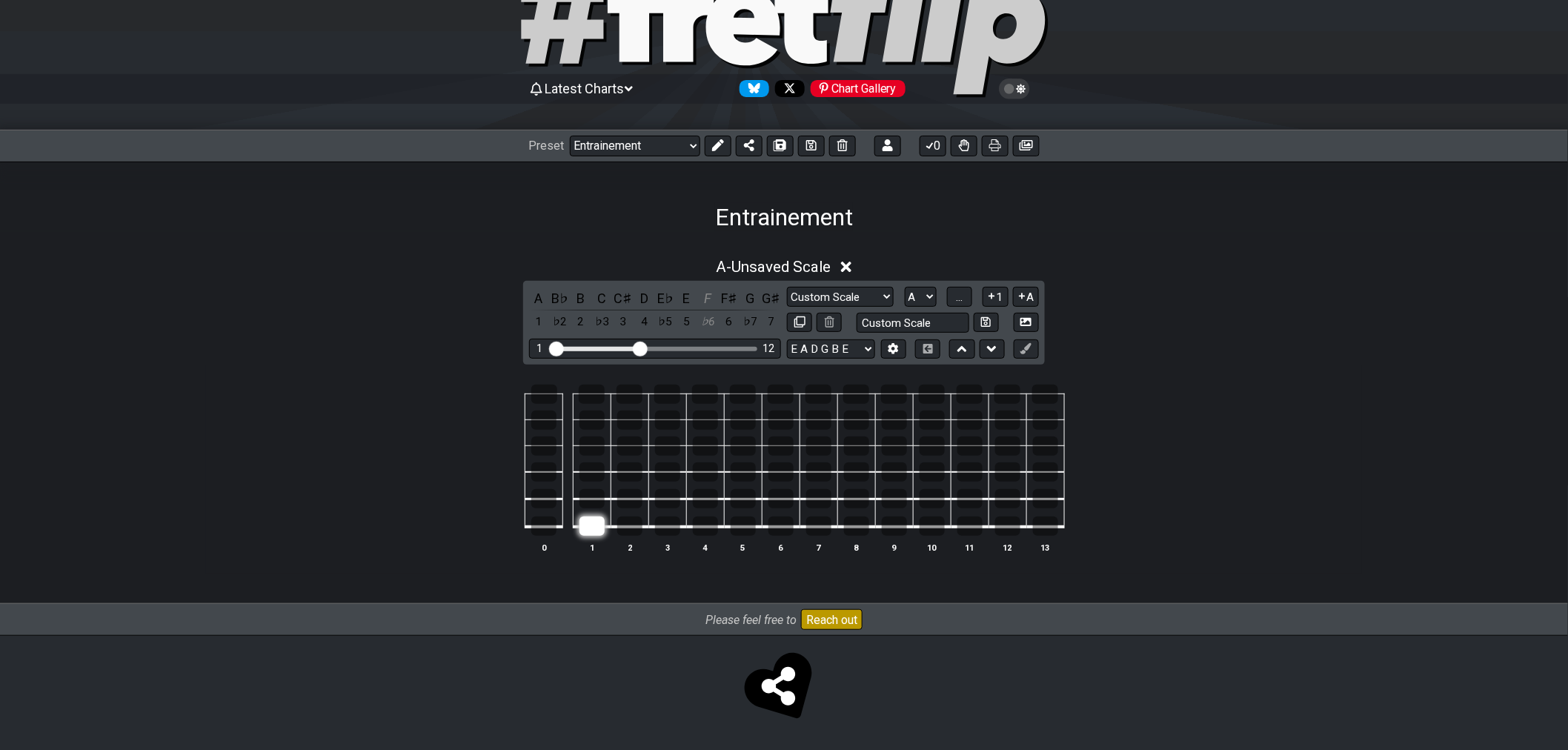
click at [595, 532] on div at bounding box center [592, 526] width 25 height 19
click at [596, 532] on div at bounding box center [592, 526] width 25 height 19
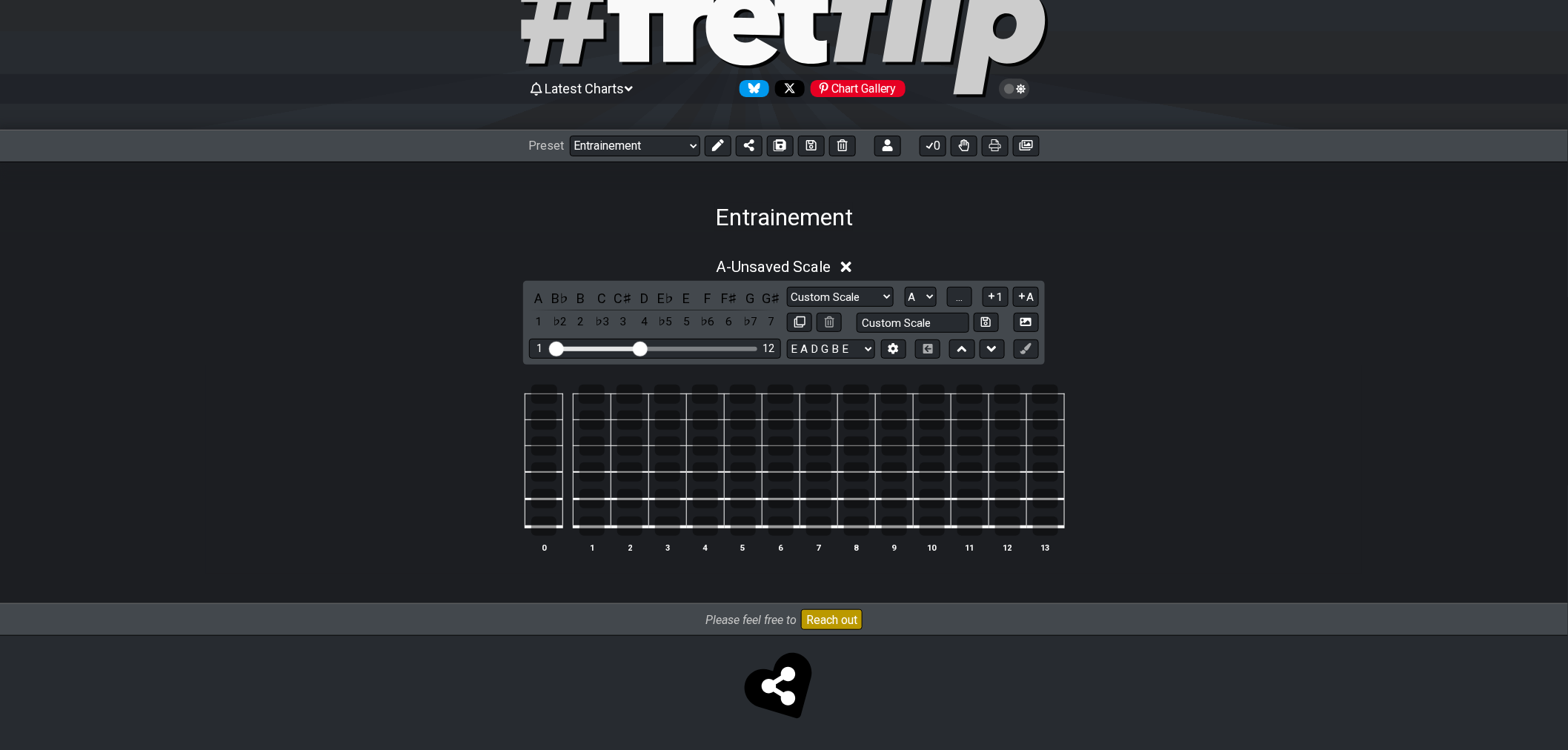
click at [608, 534] on table "0 1 2 3 4 5 6 7 8 9 10 11 12 13" at bounding box center [780, 456] width 568 height 174
click at [600, 533] on div at bounding box center [592, 526] width 25 height 19
click at [598, 532] on div at bounding box center [592, 526] width 25 height 19
click at [594, 527] on div at bounding box center [592, 526] width 25 height 19
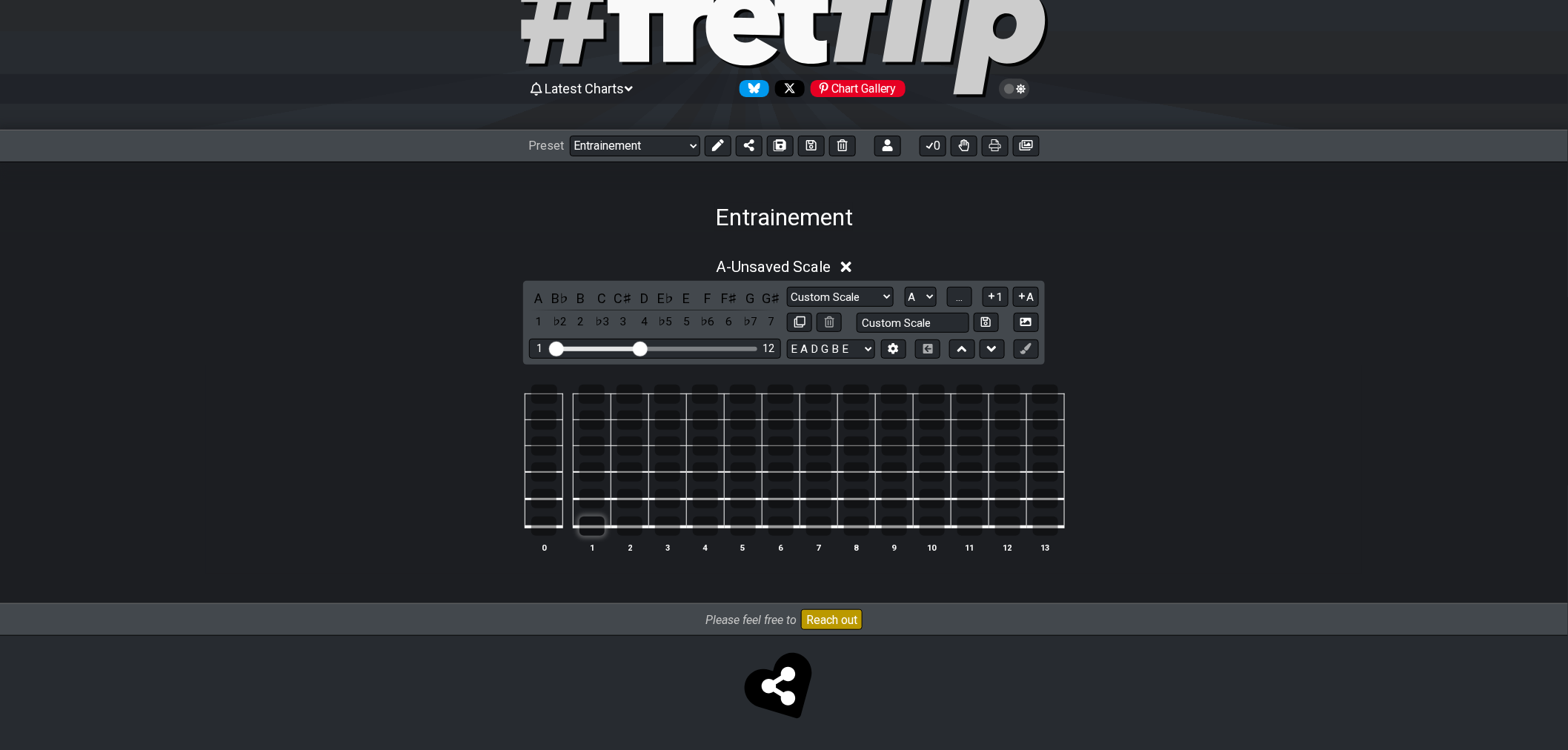
click at [594, 533] on div at bounding box center [592, 526] width 25 height 19
click at [594, 534] on div at bounding box center [592, 526] width 25 height 19
click at [593, 533] on div at bounding box center [592, 526] width 25 height 19
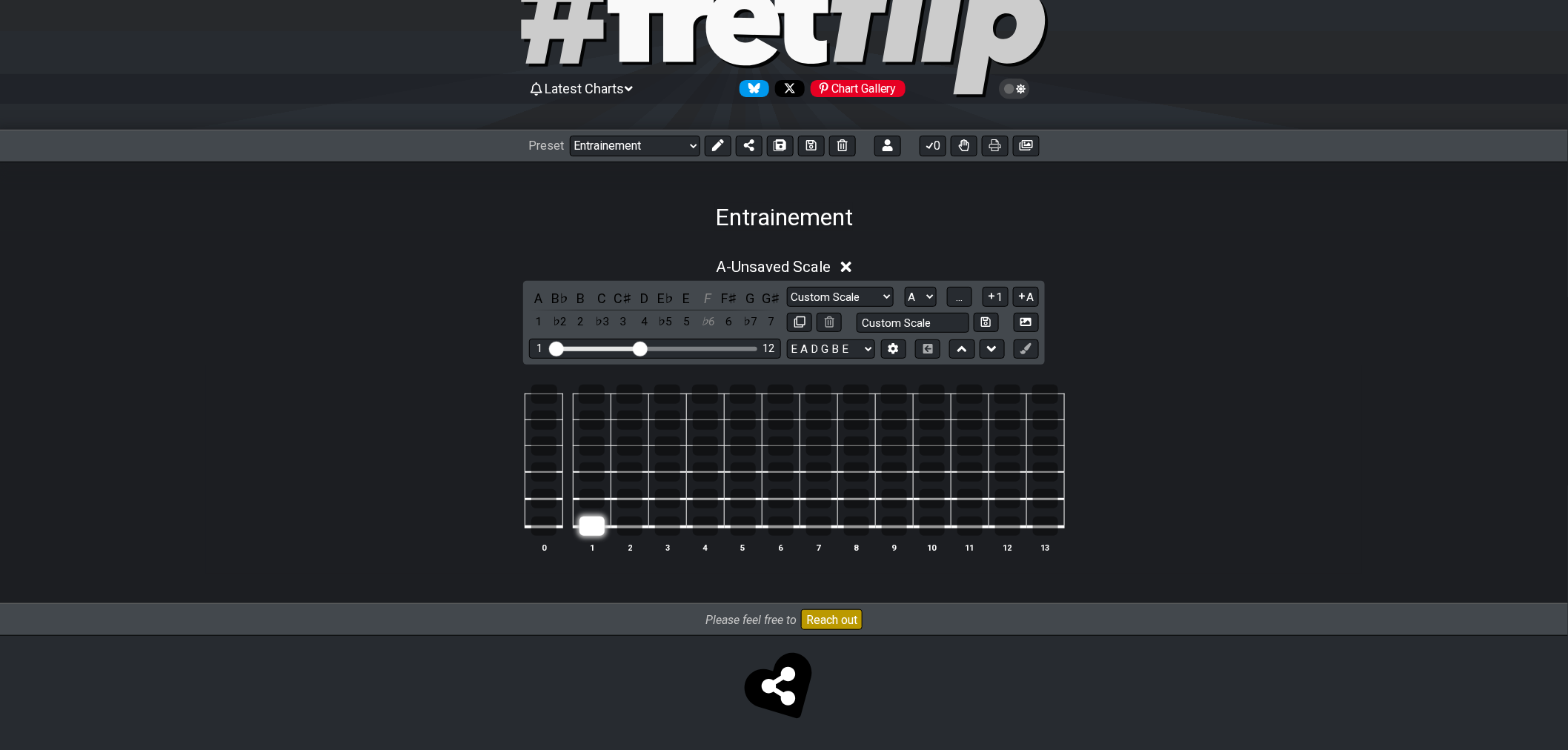
click at [593, 533] on div at bounding box center [592, 526] width 25 height 19
drag, startPoint x: 728, startPoint y: 347, endPoint x: 827, endPoint y: 418, distance: 121.8
drag, startPoint x: 827, startPoint y: 418, endPoint x: 375, endPoint y: 344, distance: 458.0
click at [375, 344] on div "A - Unsaved Scale A B♭ B C C♯ D E♭ E F F♯ G G♯ 1 ♭2 2 ♭3 3 4 ♭5 5 ♭6 6 ♭7 7 Cus…" at bounding box center [783, 412] width 1155 height 326
